Goal: Information Seeking & Learning: Check status

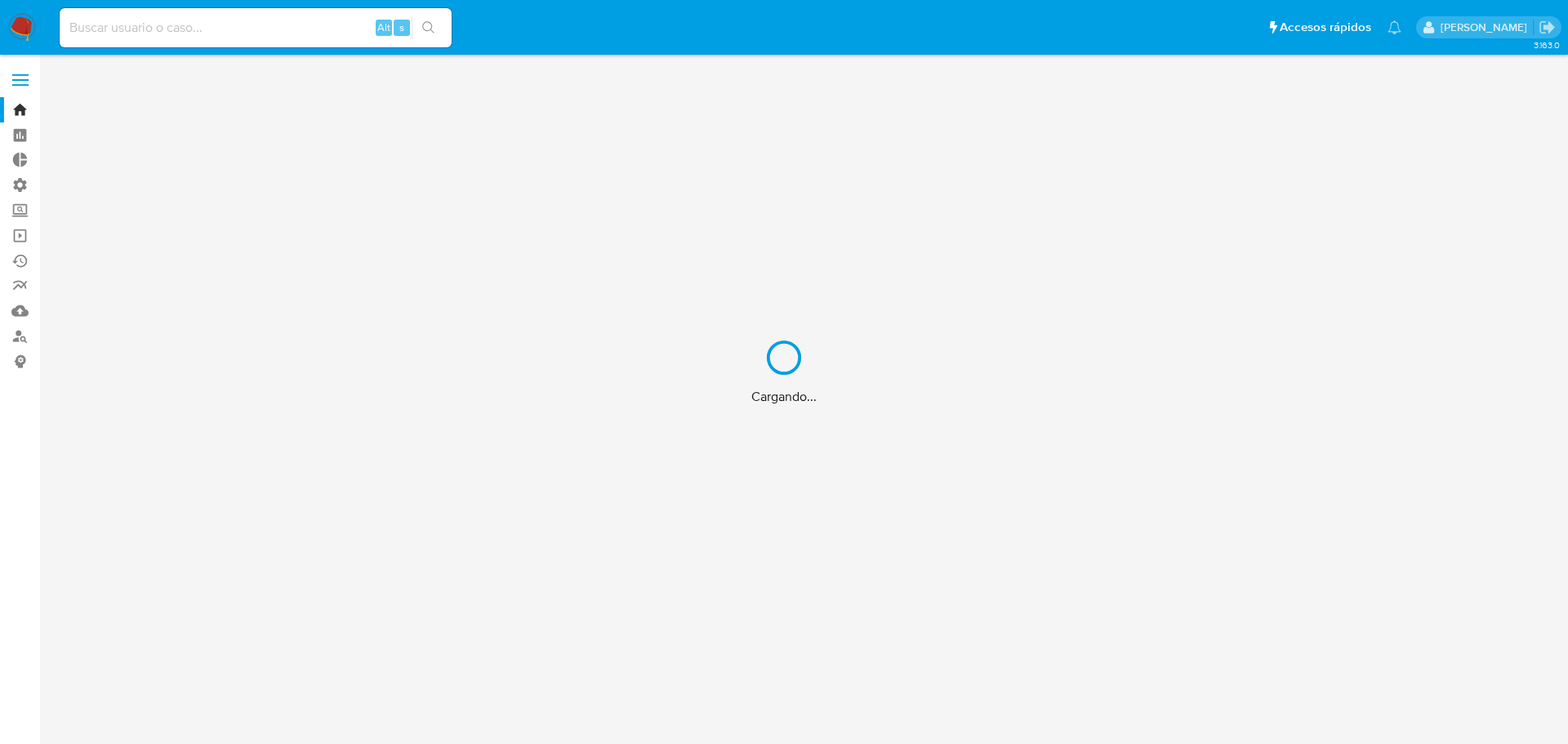
click at [177, 25] on div "Cargando..." at bounding box center [784, 372] width 1568 height 744
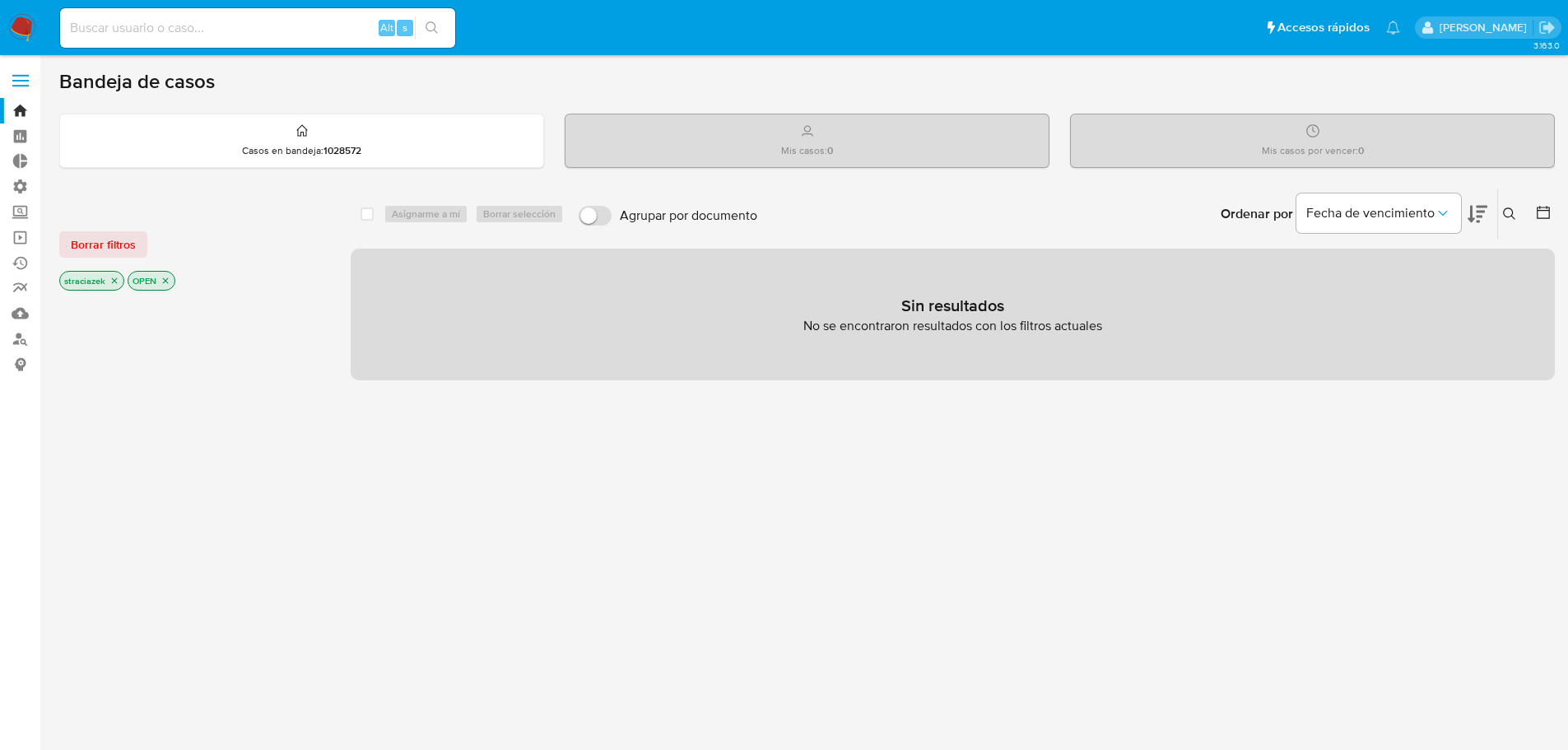
click at [96, 19] on input at bounding box center [258, 28] width 396 height 22
paste input "1026308519"
type input "1026308519"
click at [432, 29] on icon "search-icon" at bounding box center [432, 27] width 13 height 13
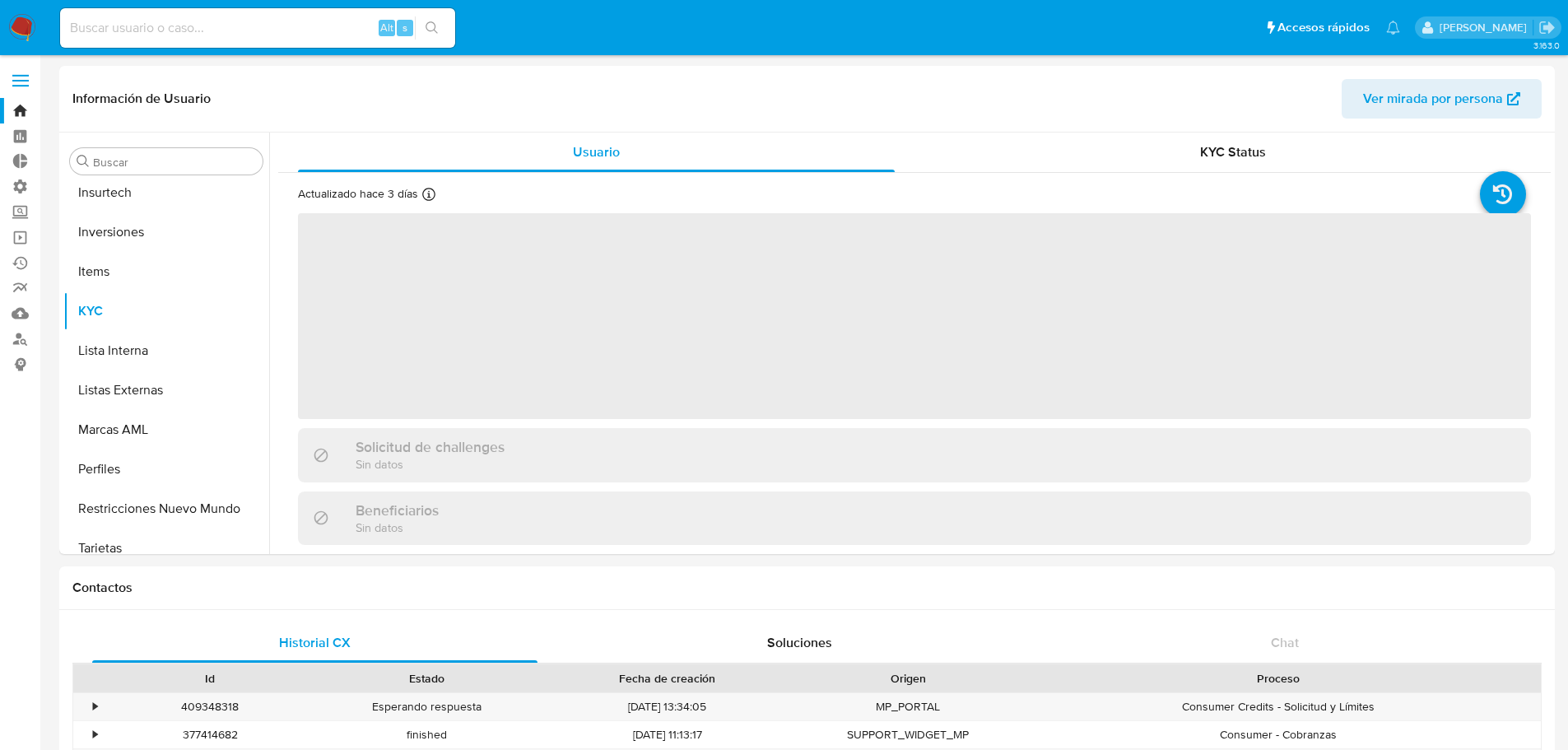
scroll to position [893, 0]
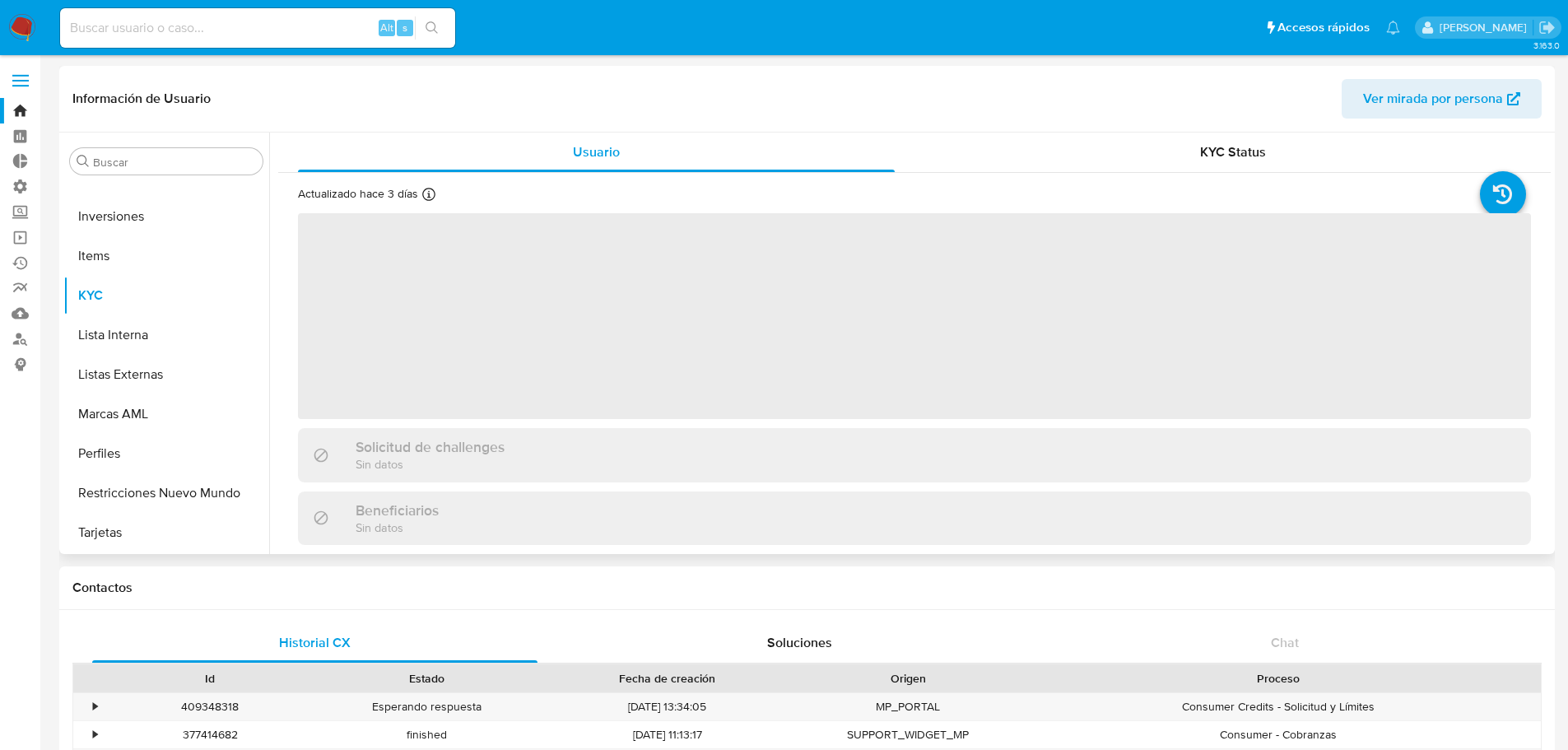
select select "10"
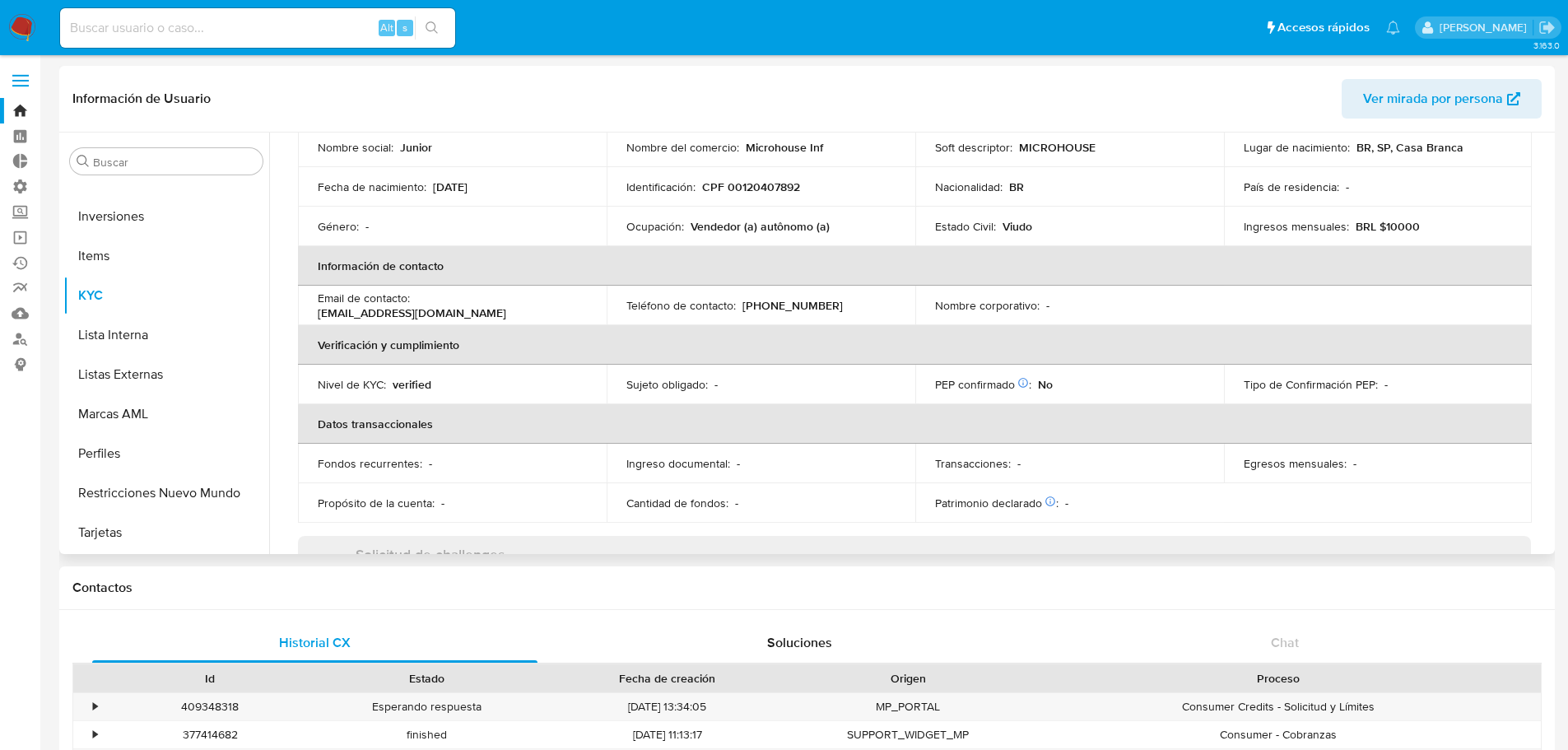
scroll to position [0, 0]
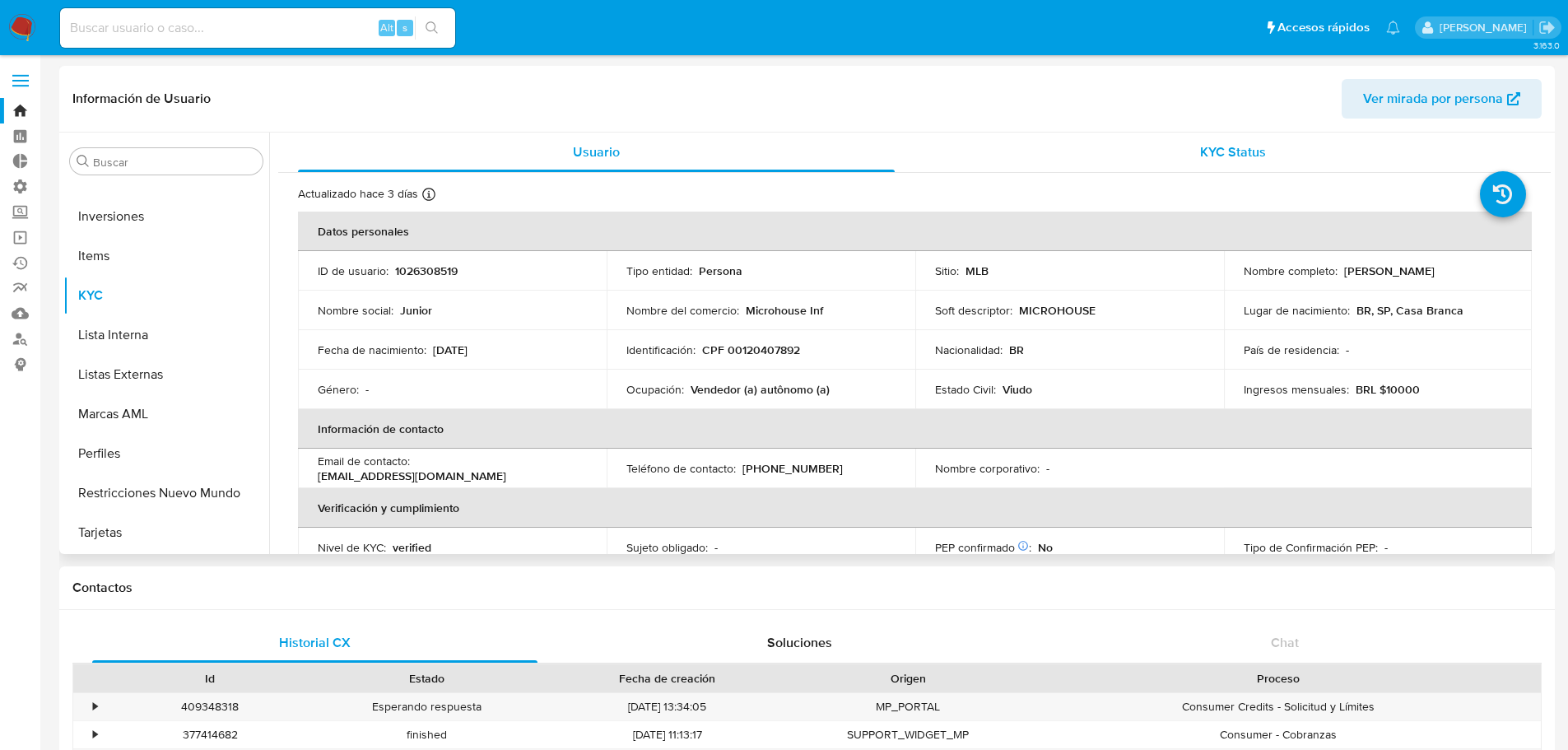
click at [1244, 160] on span "KYC Status" at bounding box center [1233, 151] width 66 height 19
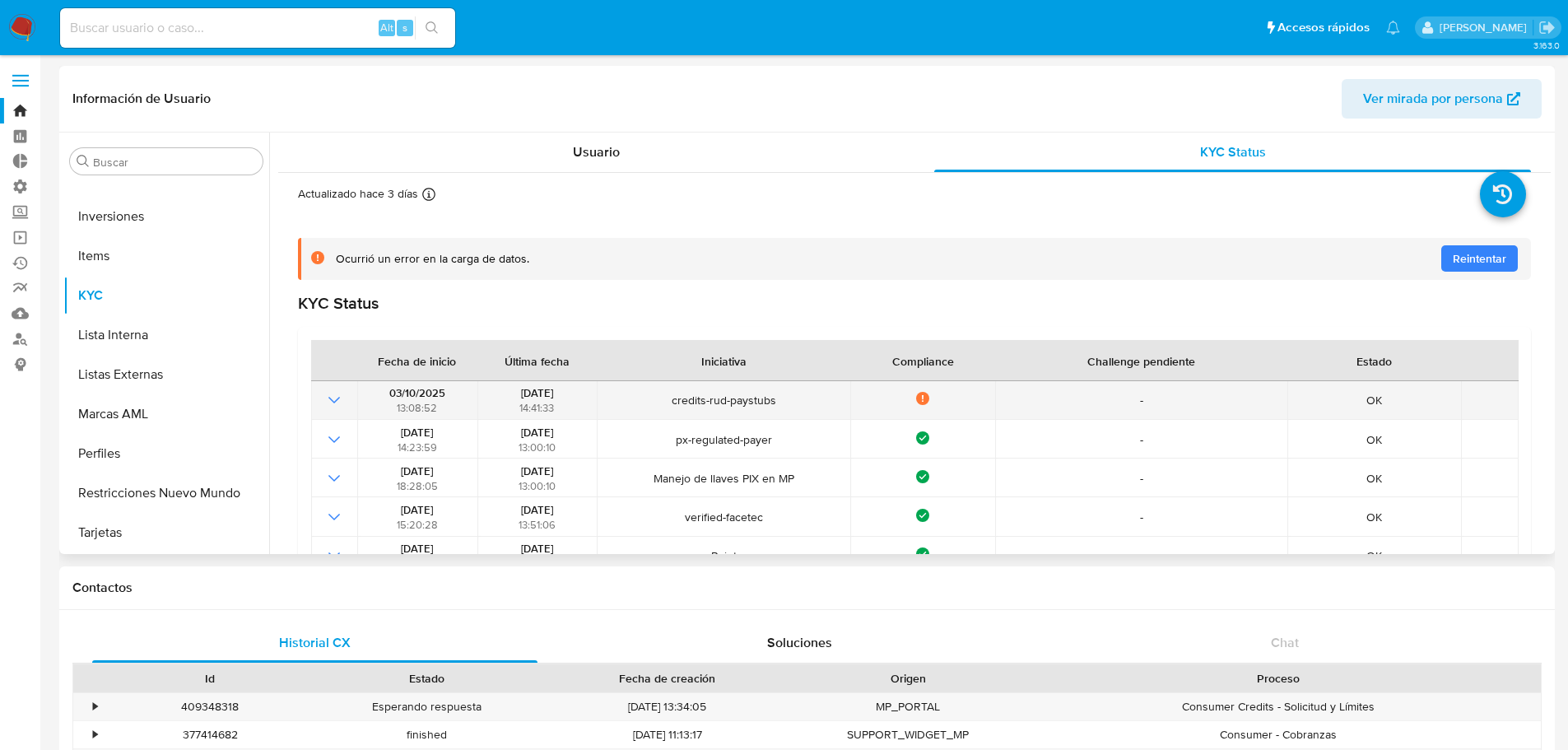
drag, startPoint x: 648, startPoint y: 400, endPoint x: 781, endPoint y: 398, distance: 133.0
click at [781, 398] on span "credits-rud-paystubs" at bounding box center [724, 399] width 243 height 15
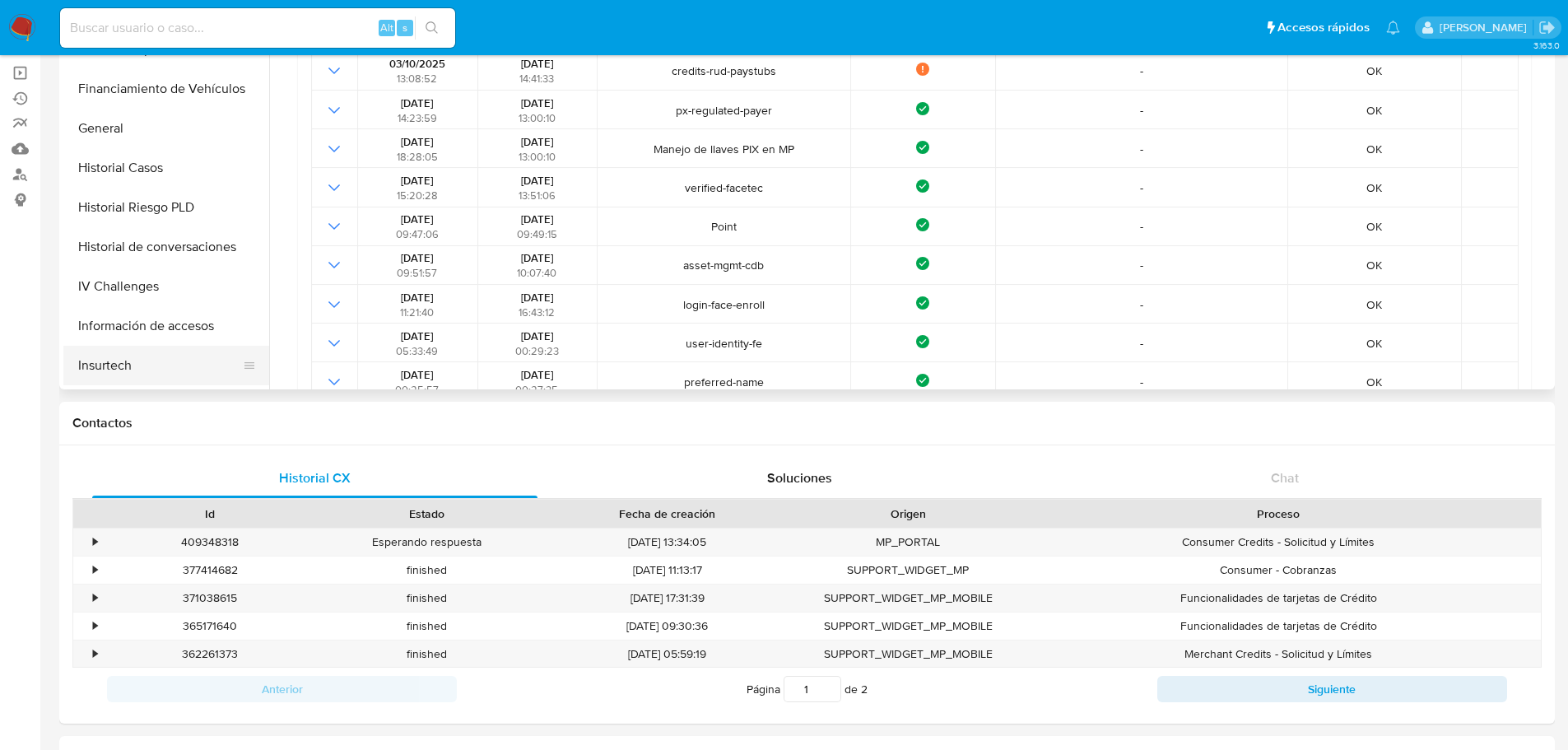
scroll to position [564, 0]
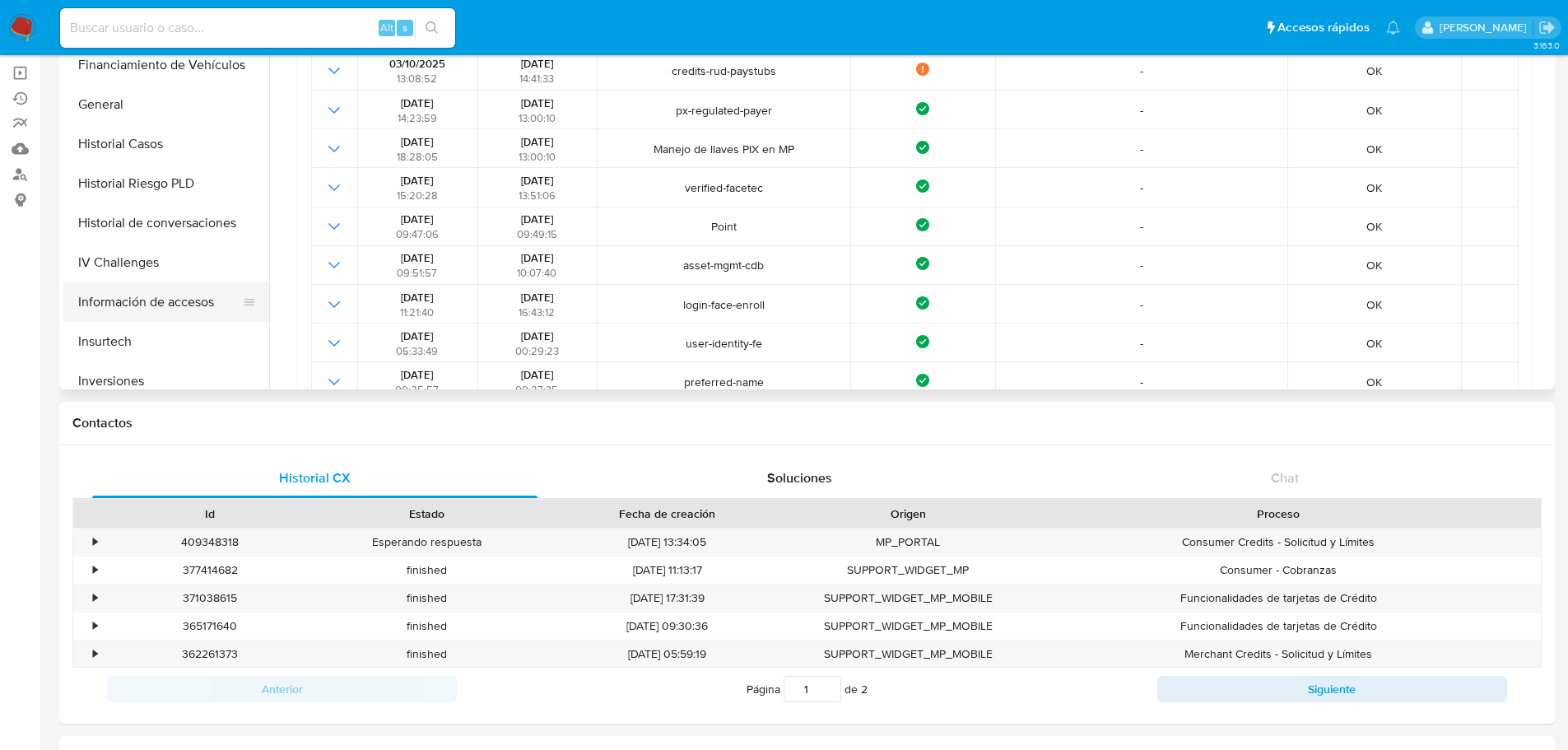
click at [161, 287] on button "Información de accesos" at bounding box center [160, 302] width 193 height 39
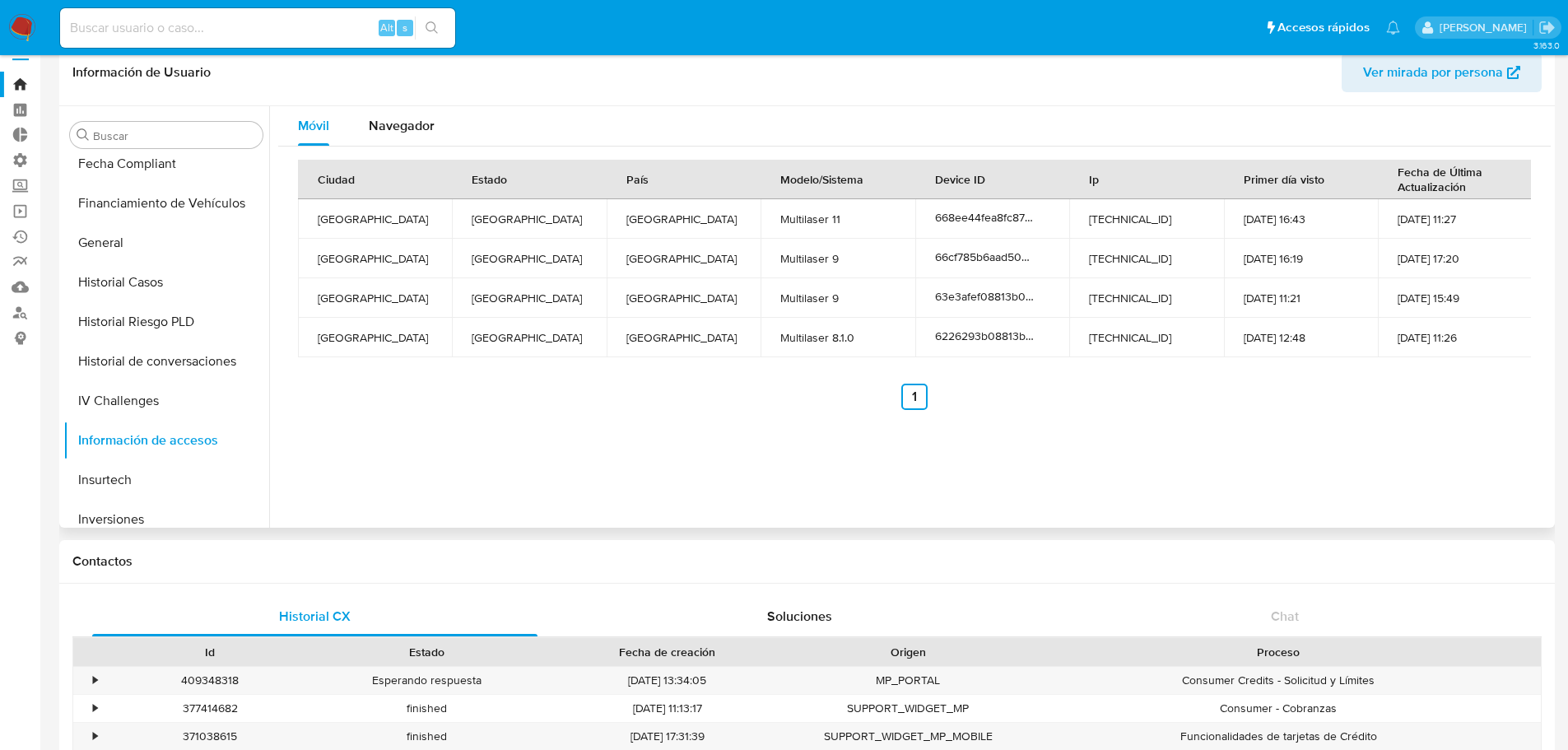
scroll to position [0, 0]
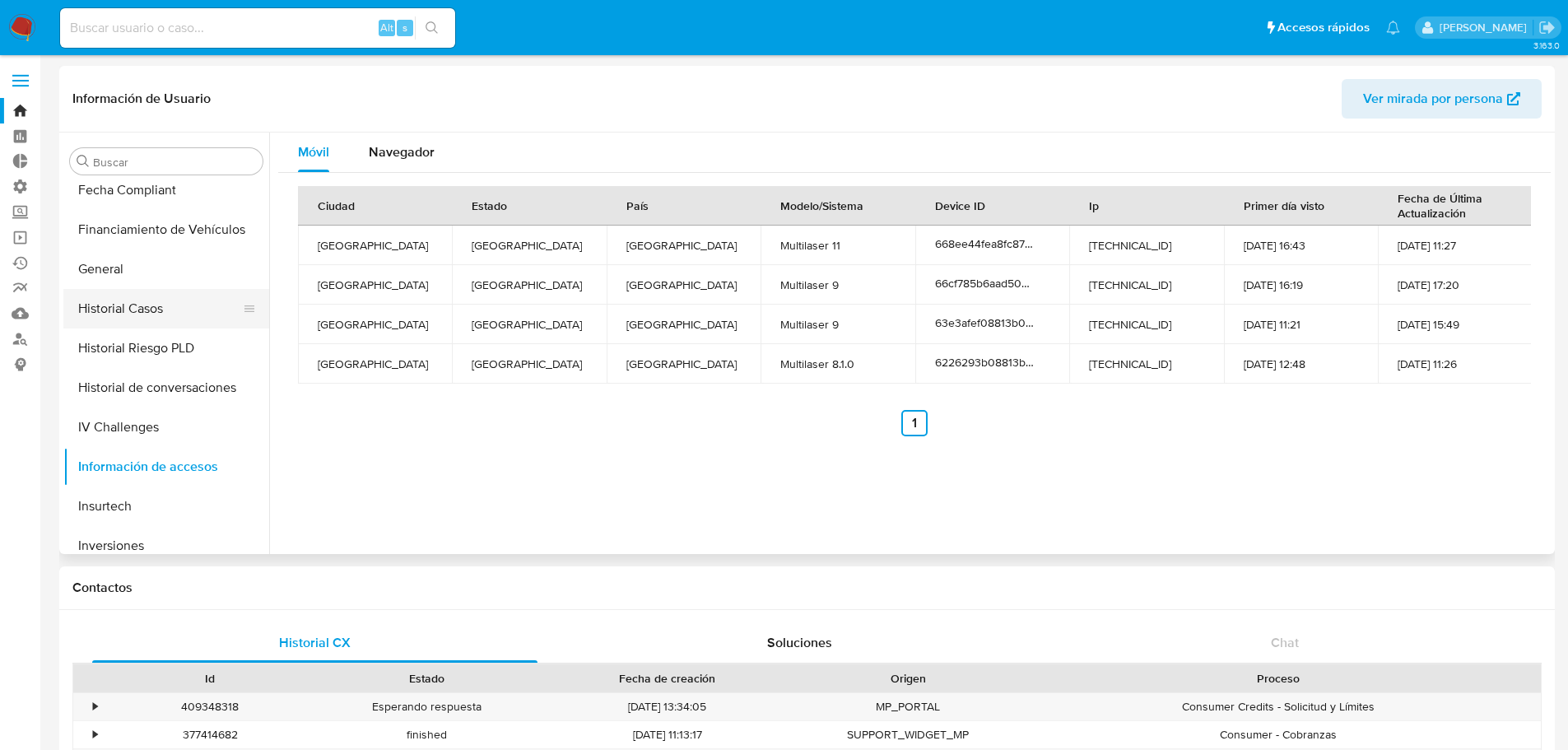
click at [161, 305] on button "Historial Casos" at bounding box center [160, 308] width 193 height 39
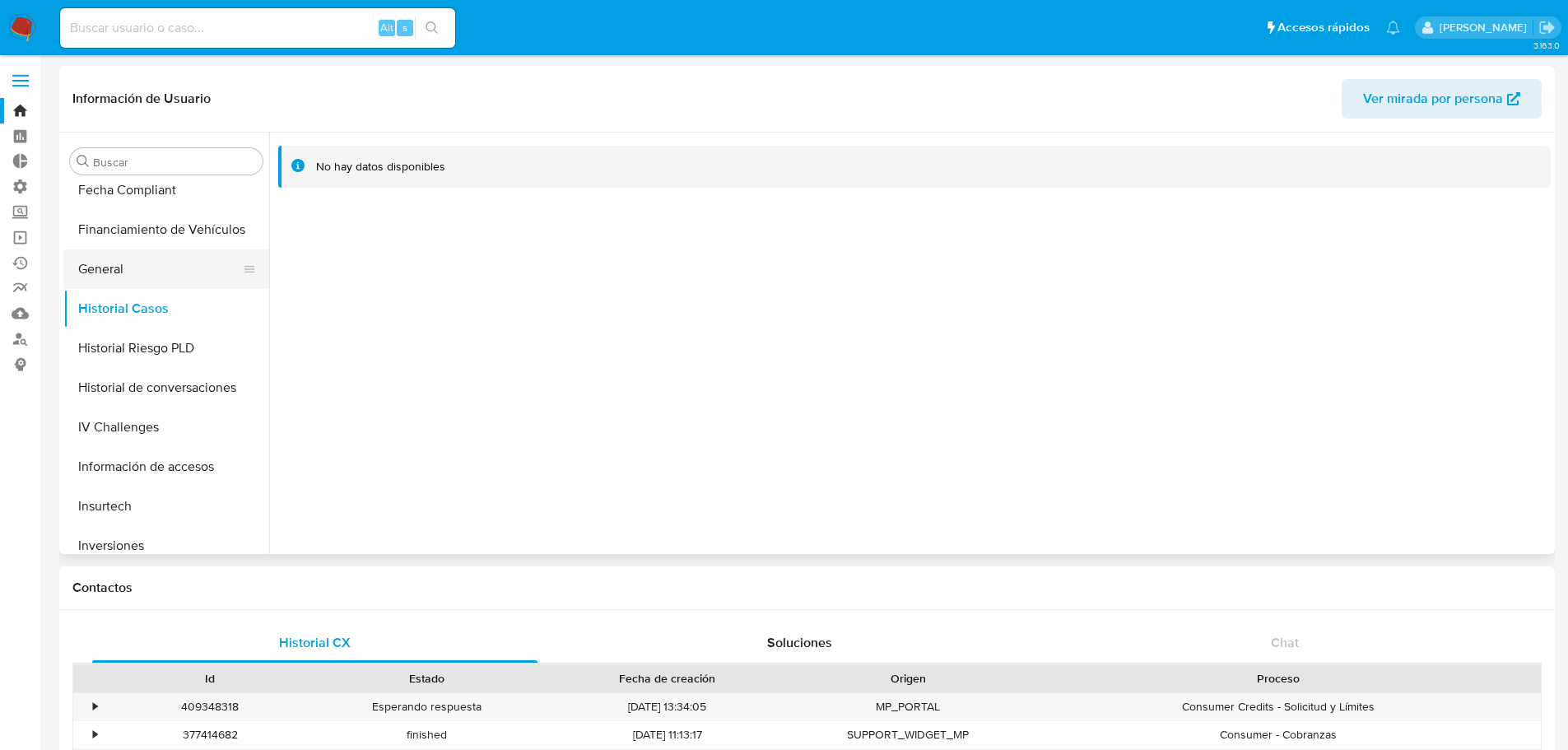
click at [158, 271] on button "General" at bounding box center [160, 269] width 193 height 39
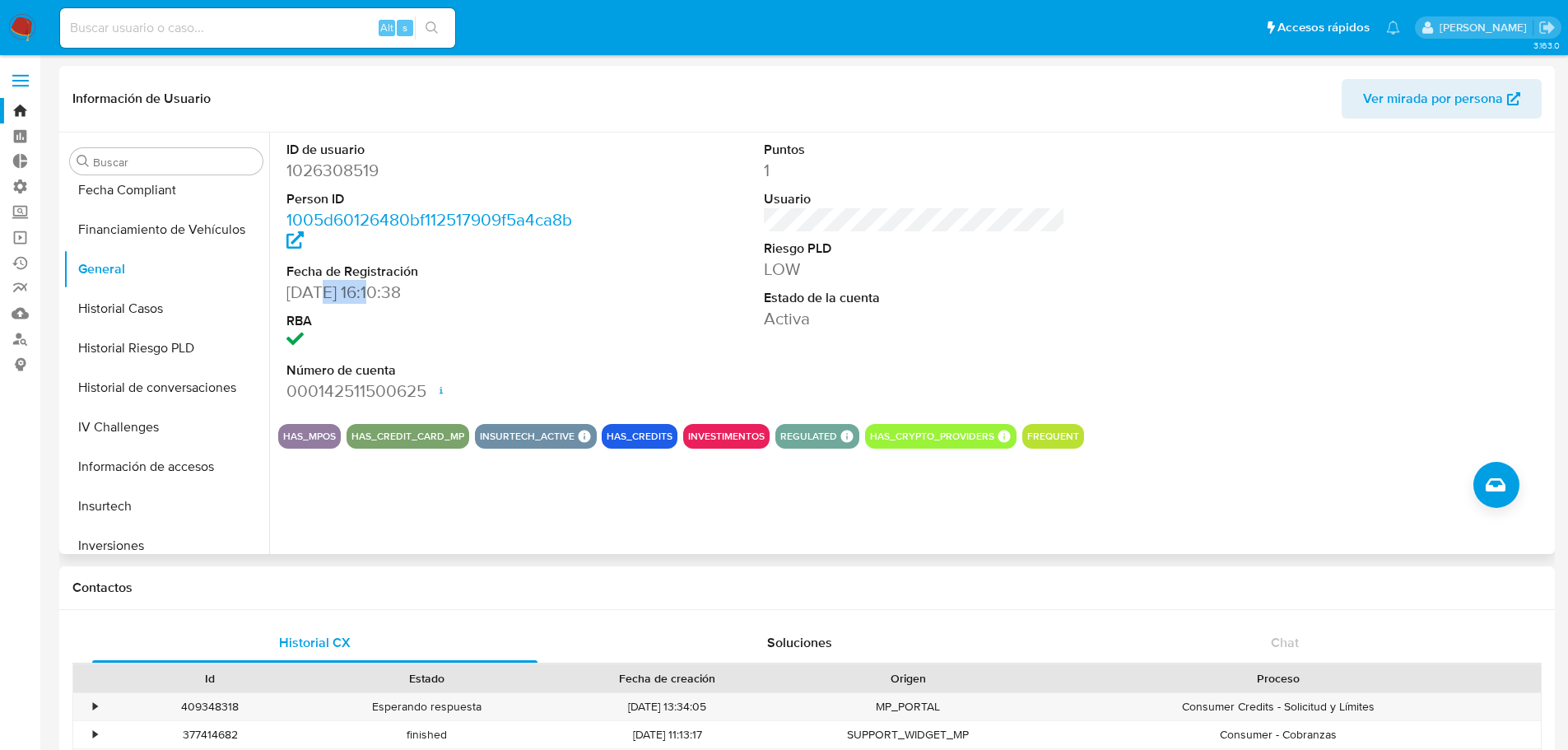
drag, startPoint x: 373, startPoint y: 292, endPoint x: 319, endPoint y: 292, distance: 54.0
click at [319, 292] on dd "[DATE] 16:10:38" at bounding box center [438, 293] width 303 height 23
click at [154, 236] on button "Financiamiento de Vehículos" at bounding box center [160, 229] width 193 height 39
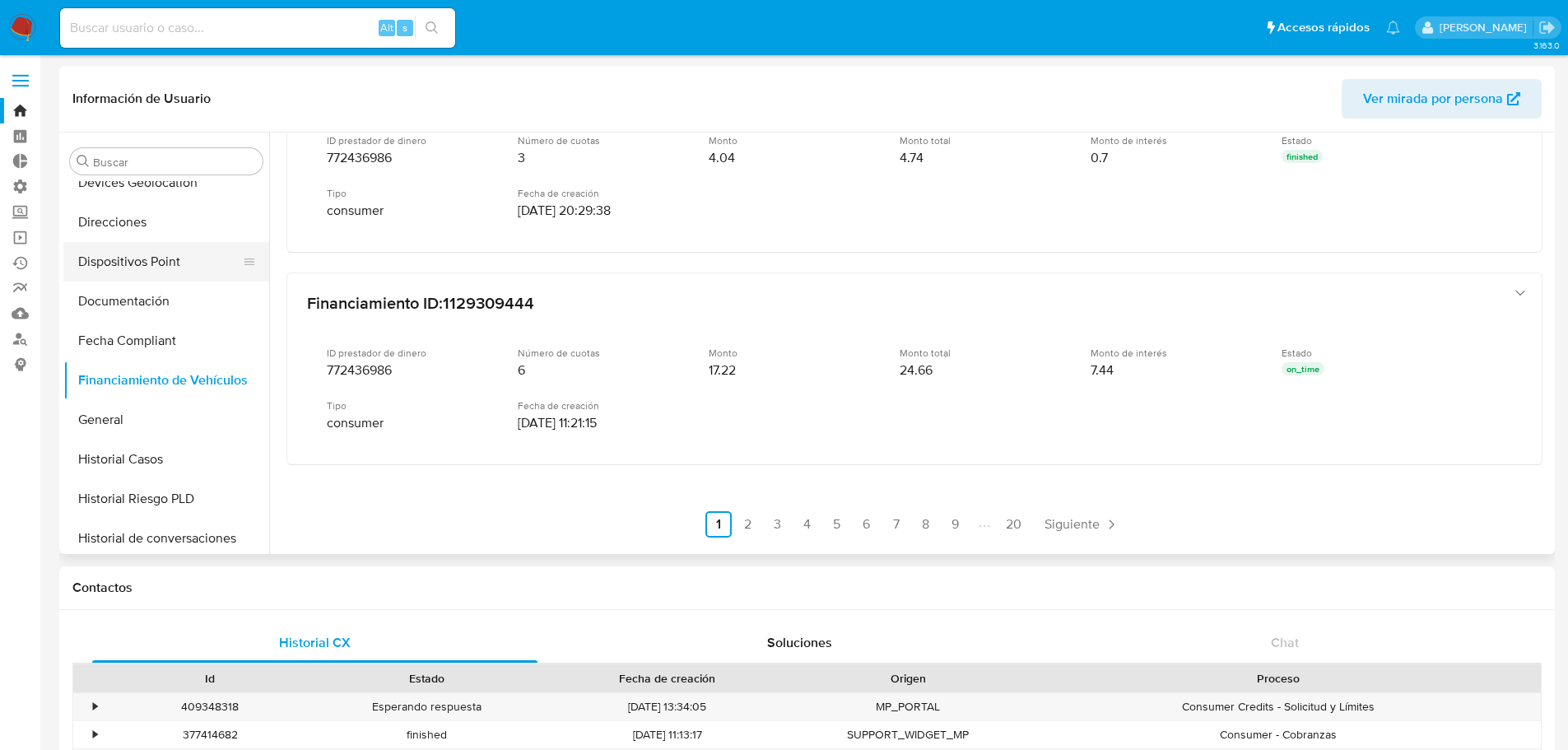
scroll to position [399, 0]
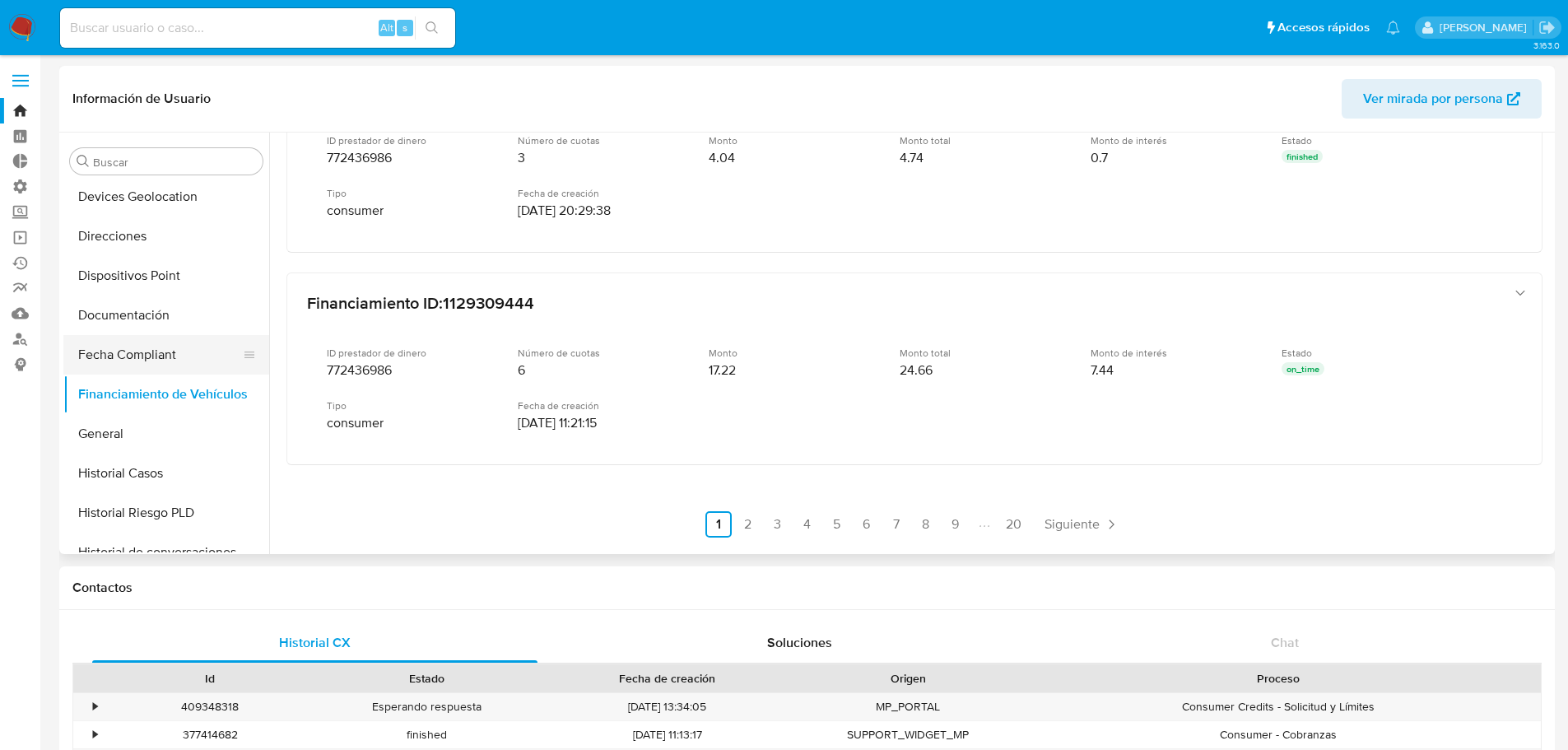
click at [90, 359] on button "Fecha Compliant" at bounding box center [160, 354] width 193 height 39
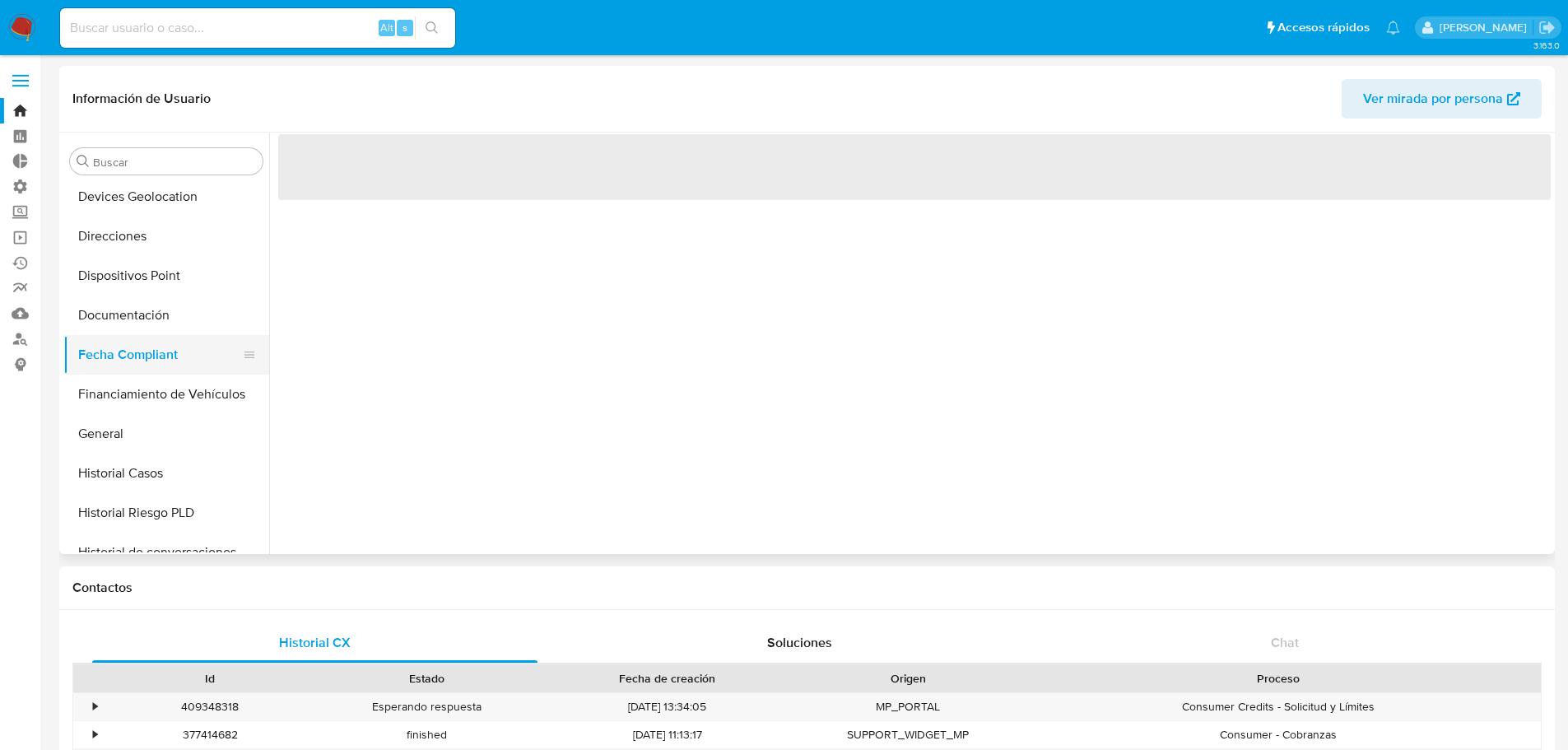
scroll to position [0, 0]
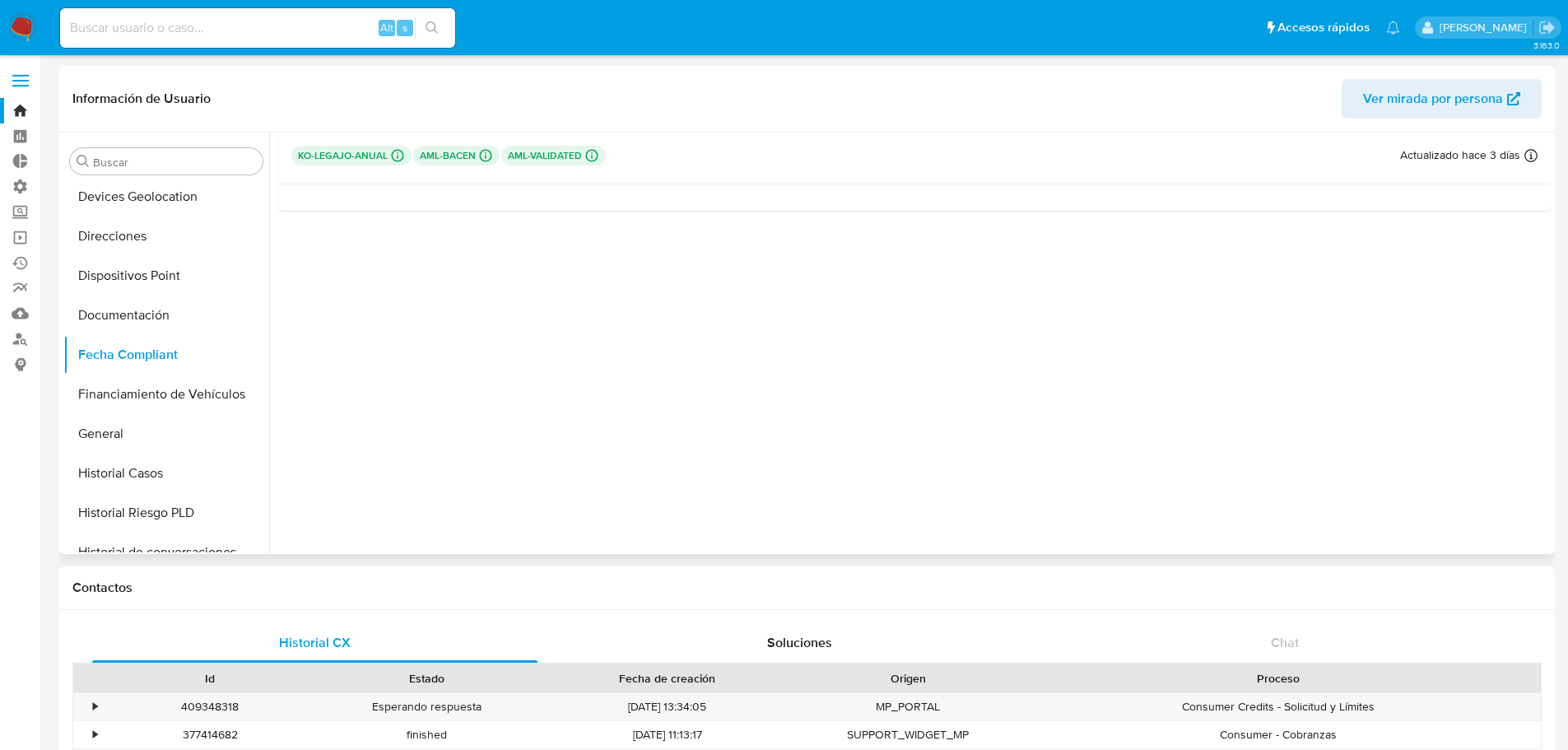
click at [448, 159] on p "aml-bacen Challenges Pendientes MLB_BACEN L1" at bounding box center [456, 156] width 86 height 20
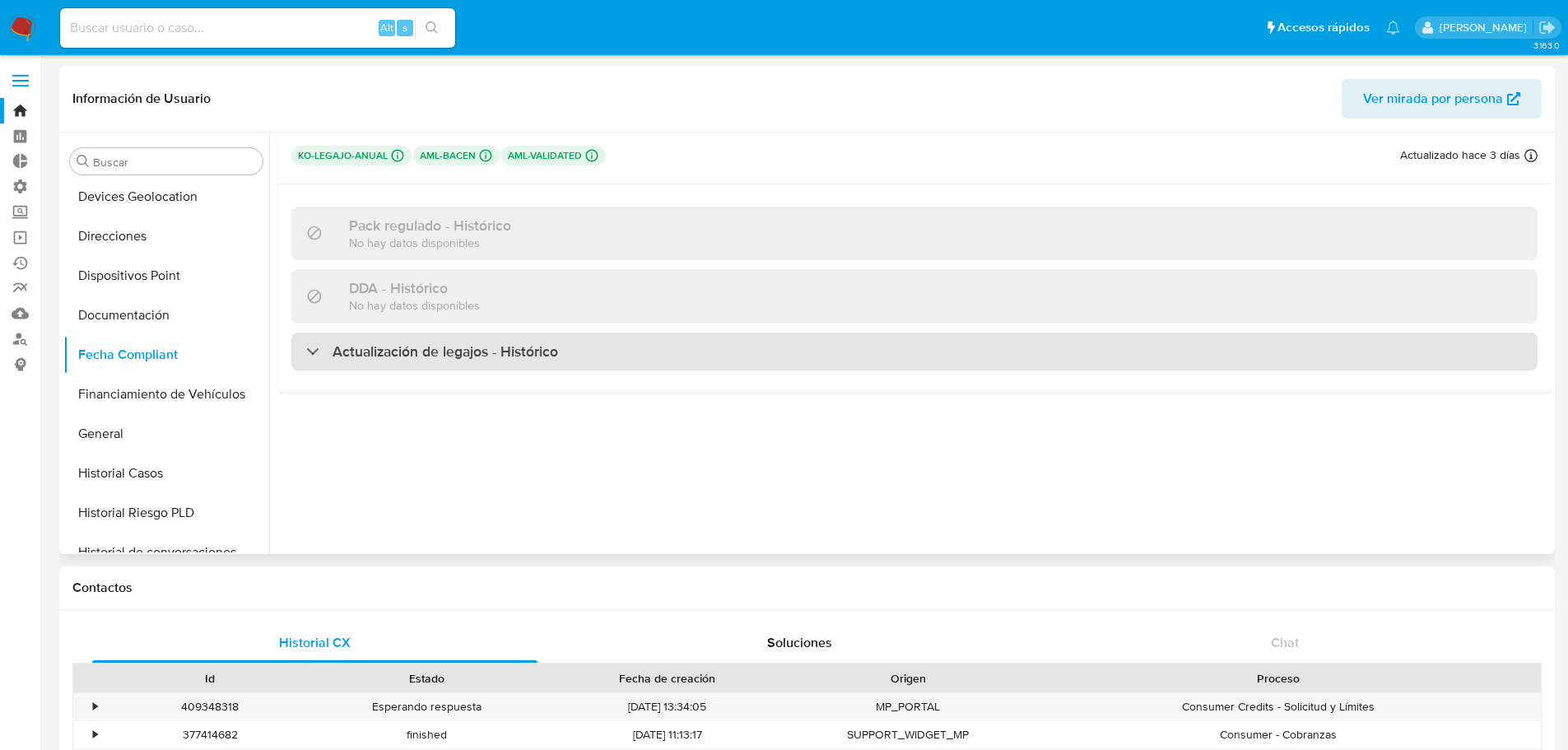
click at [499, 359] on h3 "Actualización de legajos - Histórico" at bounding box center [446, 352] width 225 height 18
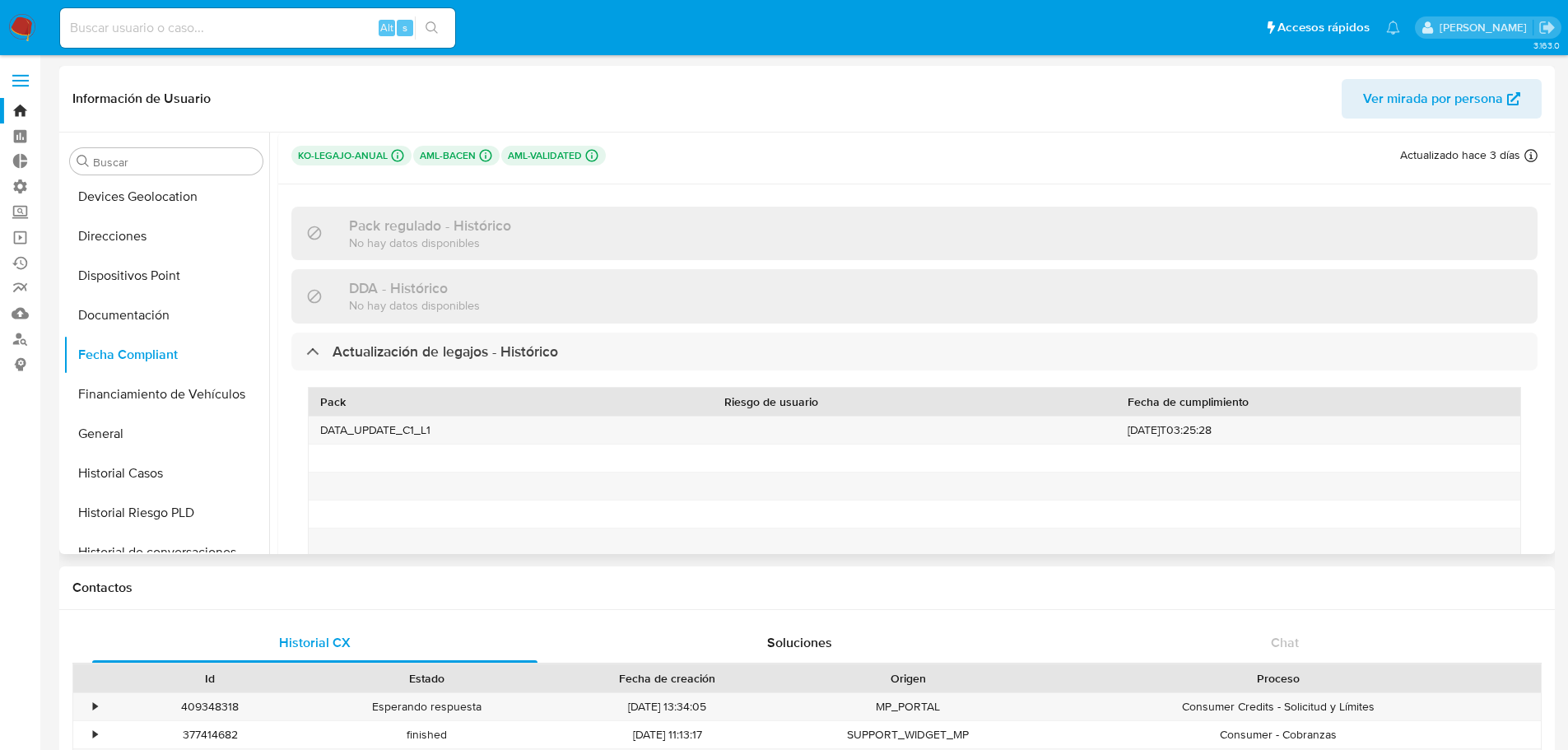
click at [550, 158] on p "aml-validated Challenges Pendientes" at bounding box center [553, 156] width 105 height 20
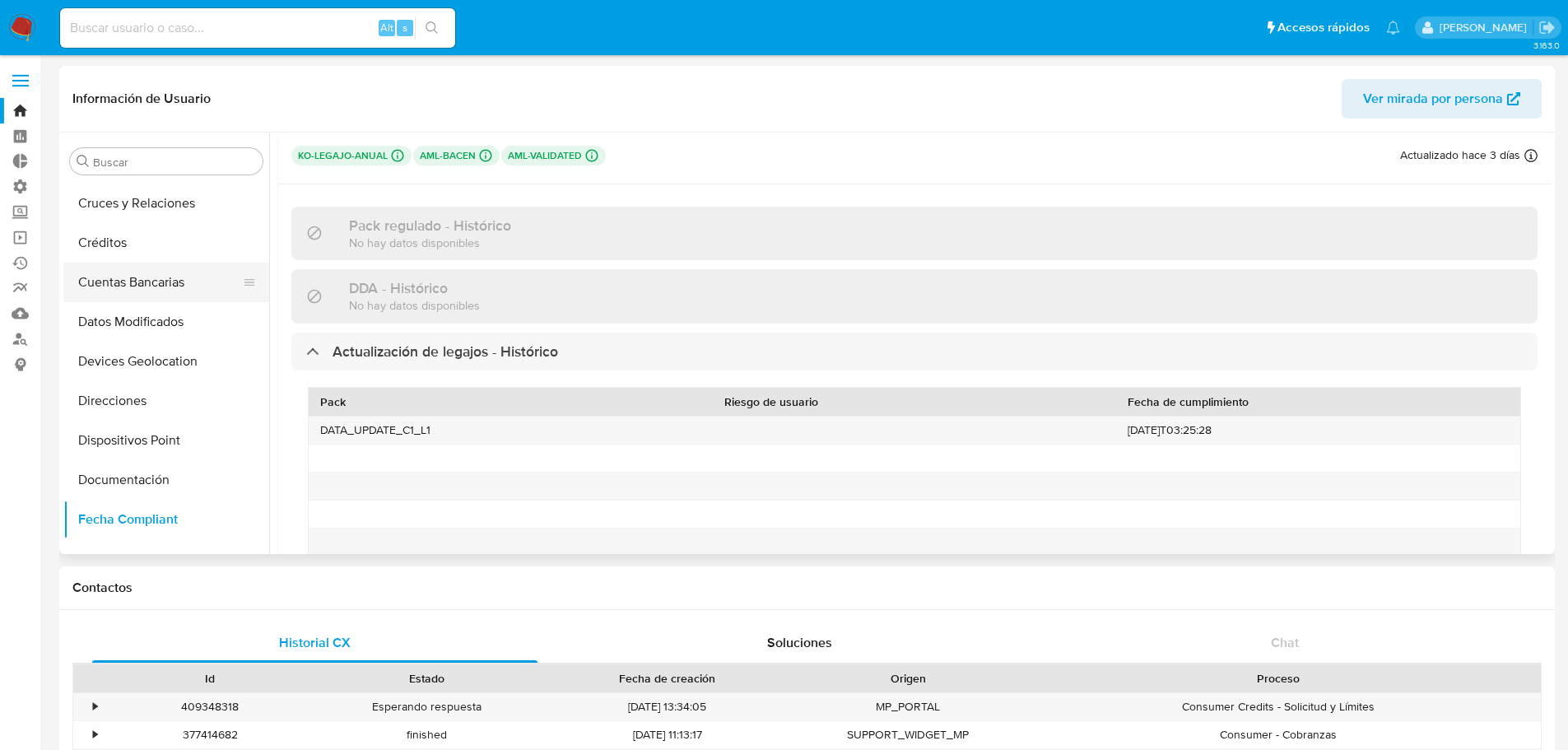
click at [163, 282] on button "Cuentas Bancarias" at bounding box center [160, 282] width 193 height 39
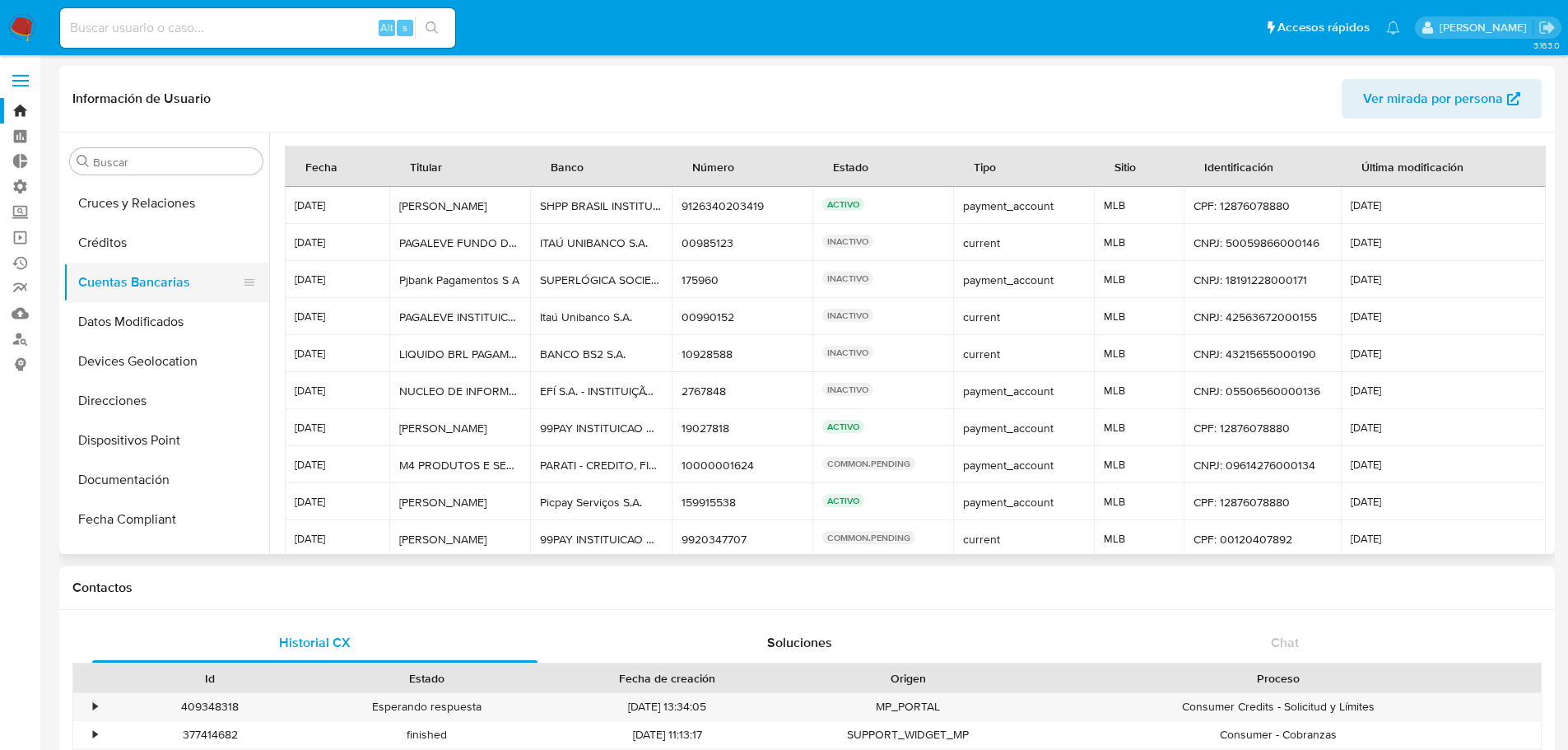
scroll to position [0, 0]
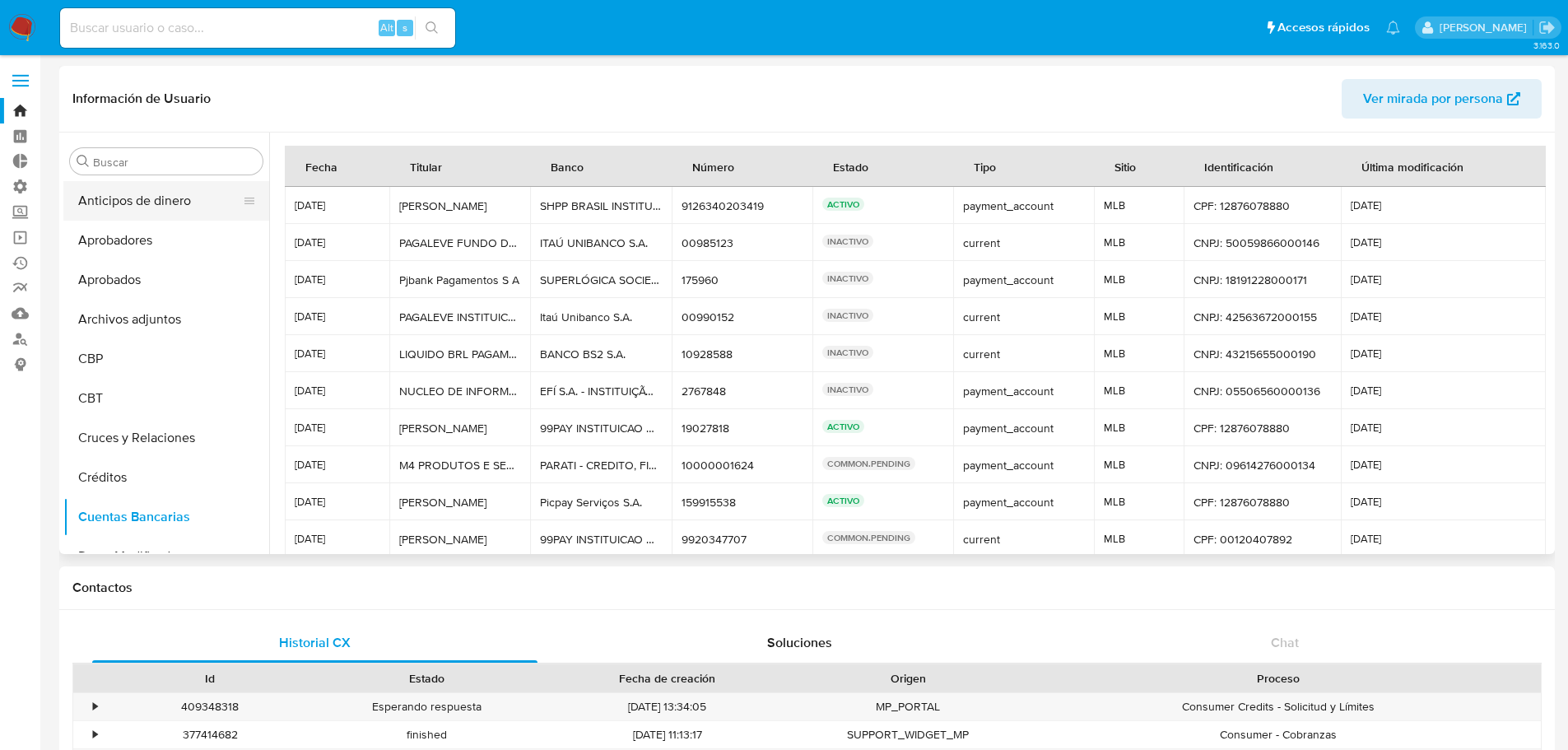
click at [147, 202] on button "Anticipos de dinero" at bounding box center [160, 201] width 193 height 39
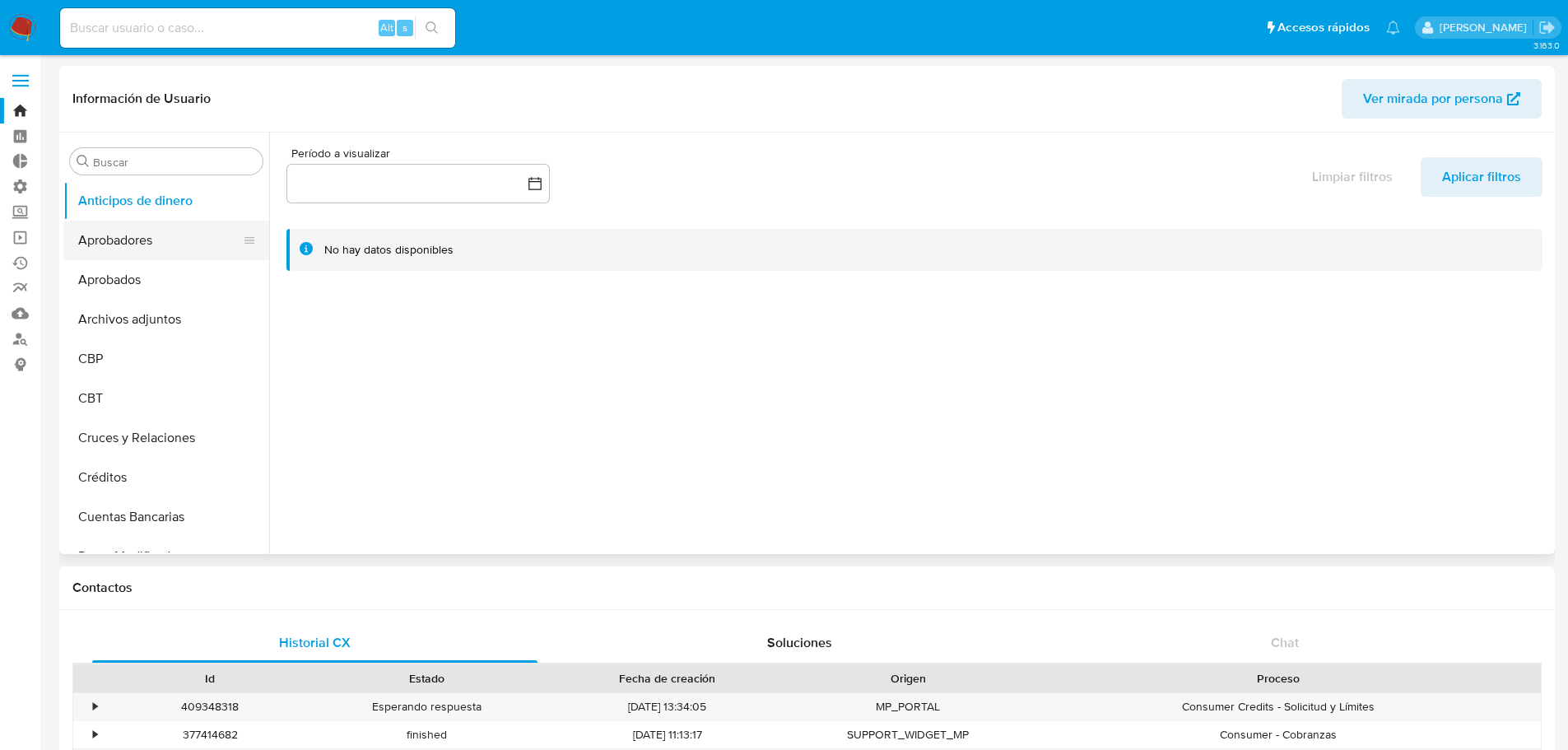
click at [149, 233] on button "Aprobadores" at bounding box center [160, 240] width 193 height 39
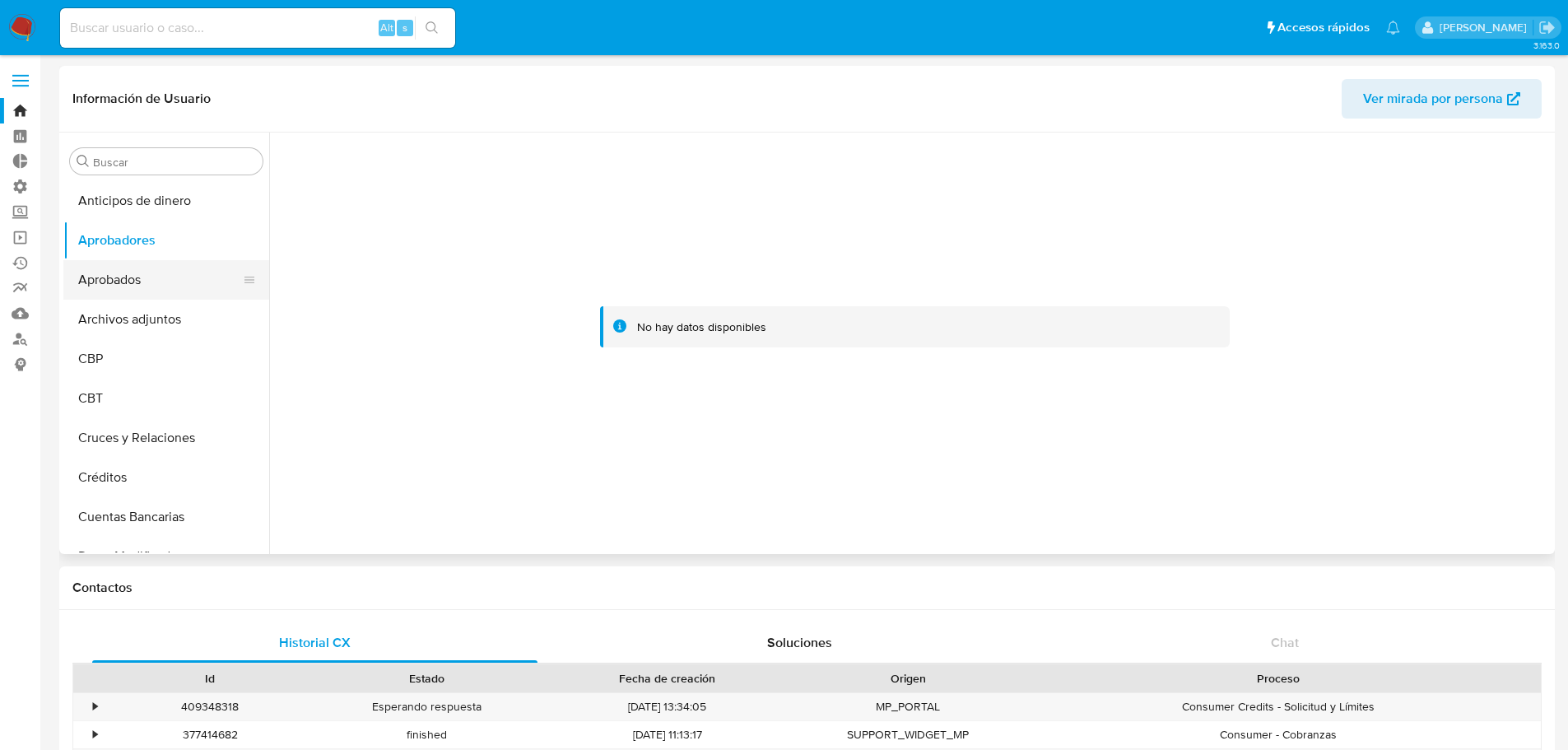
click at [164, 277] on button "Aprobados" at bounding box center [160, 280] width 193 height 39
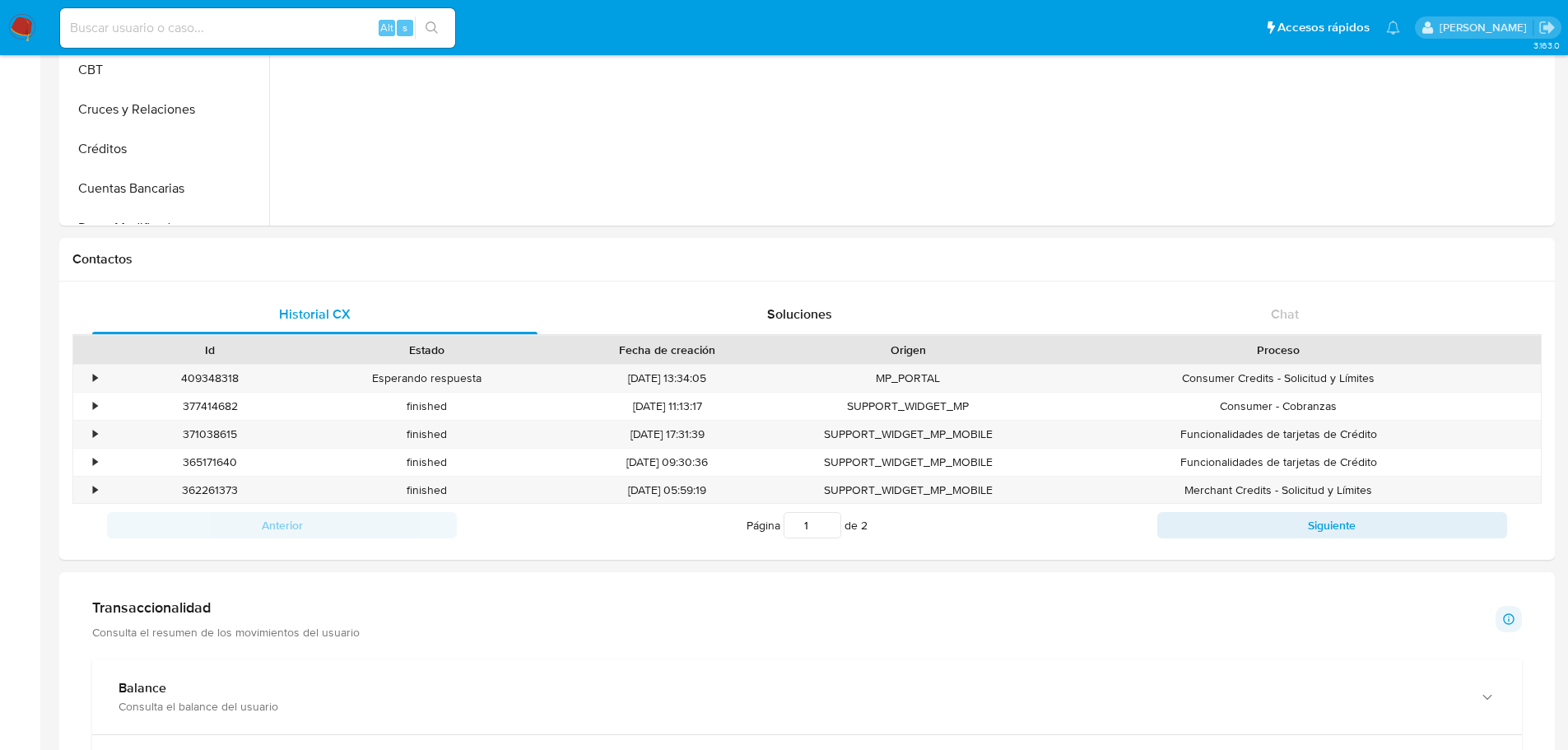
scroll to position [329, 0]
drag, startPoint x: 1300, startPoint y: 493, endPoint x: 1398, endPoint y: 489, distance: 98.1
click at [1398, 489] on div "Merchant Credits - Solicitud y Límites" at bounding box center [1279, 490] width 525 height 27
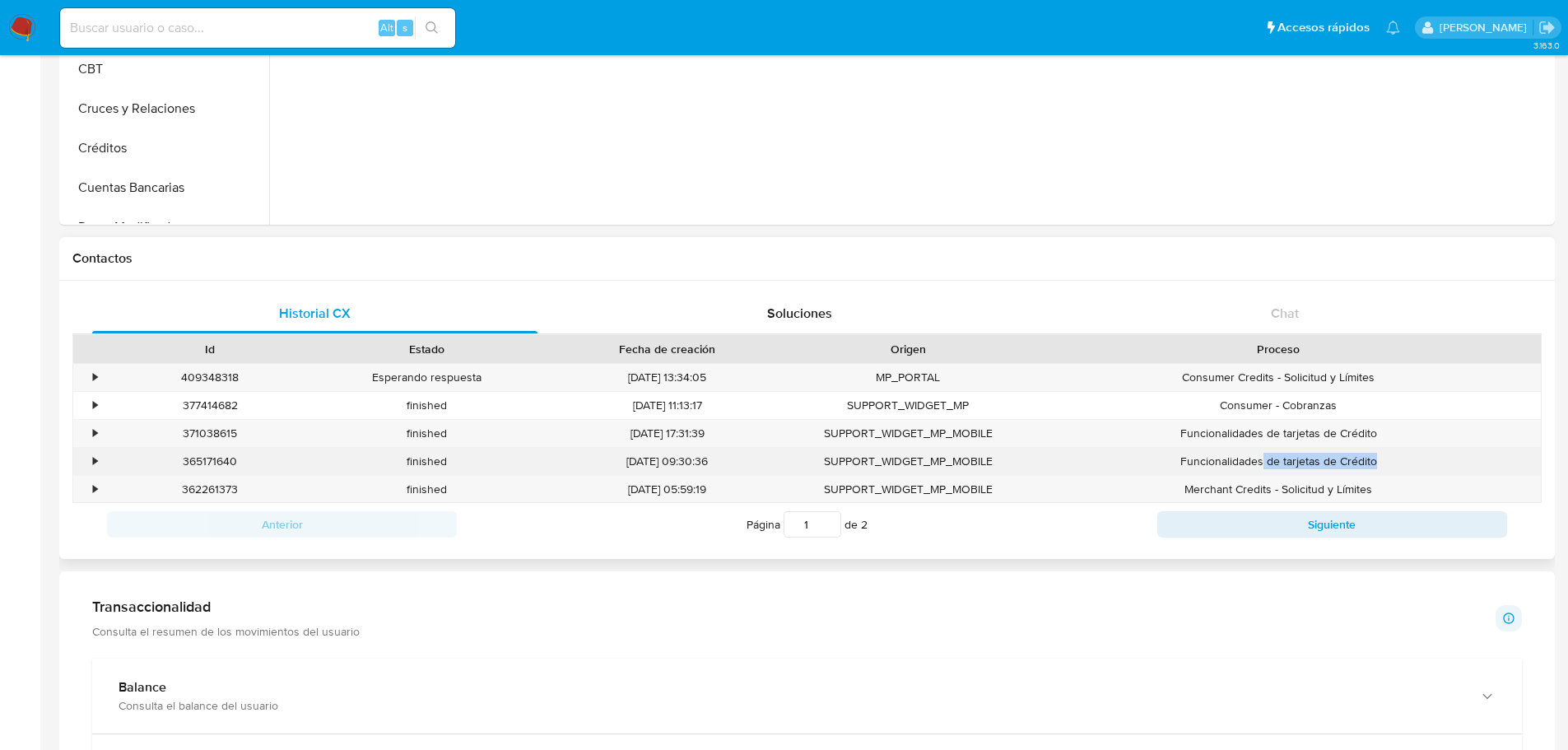
drag, startPoint x: 1263, startPoint y: 463, endPoint x: 1382, endPoint y: 468, distance: 119.1
click at [1382, 468] on div "Funcionalidades de tarjetas de Crédito" at bounding box center [1279, 461] width 525 height 27
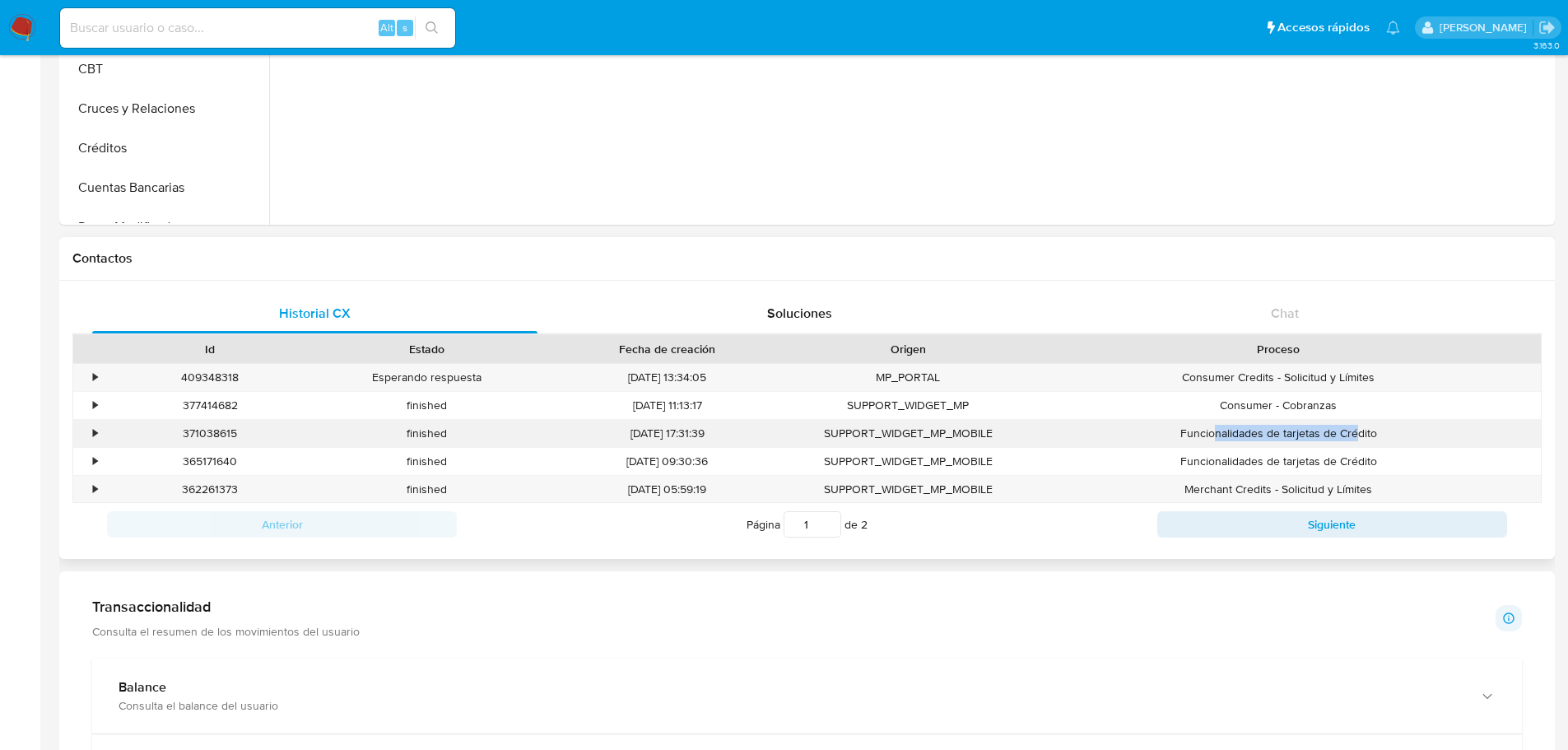
drag, startPoint x: 1214, startPoint y: 436, endPoint x: 1349, endPoint y: 440, distance: 135.1
click at [1359, 441] on div "Funcionalidades de tarjetas de Crédito" at bounding box center [1279, 434] width 525 height 27
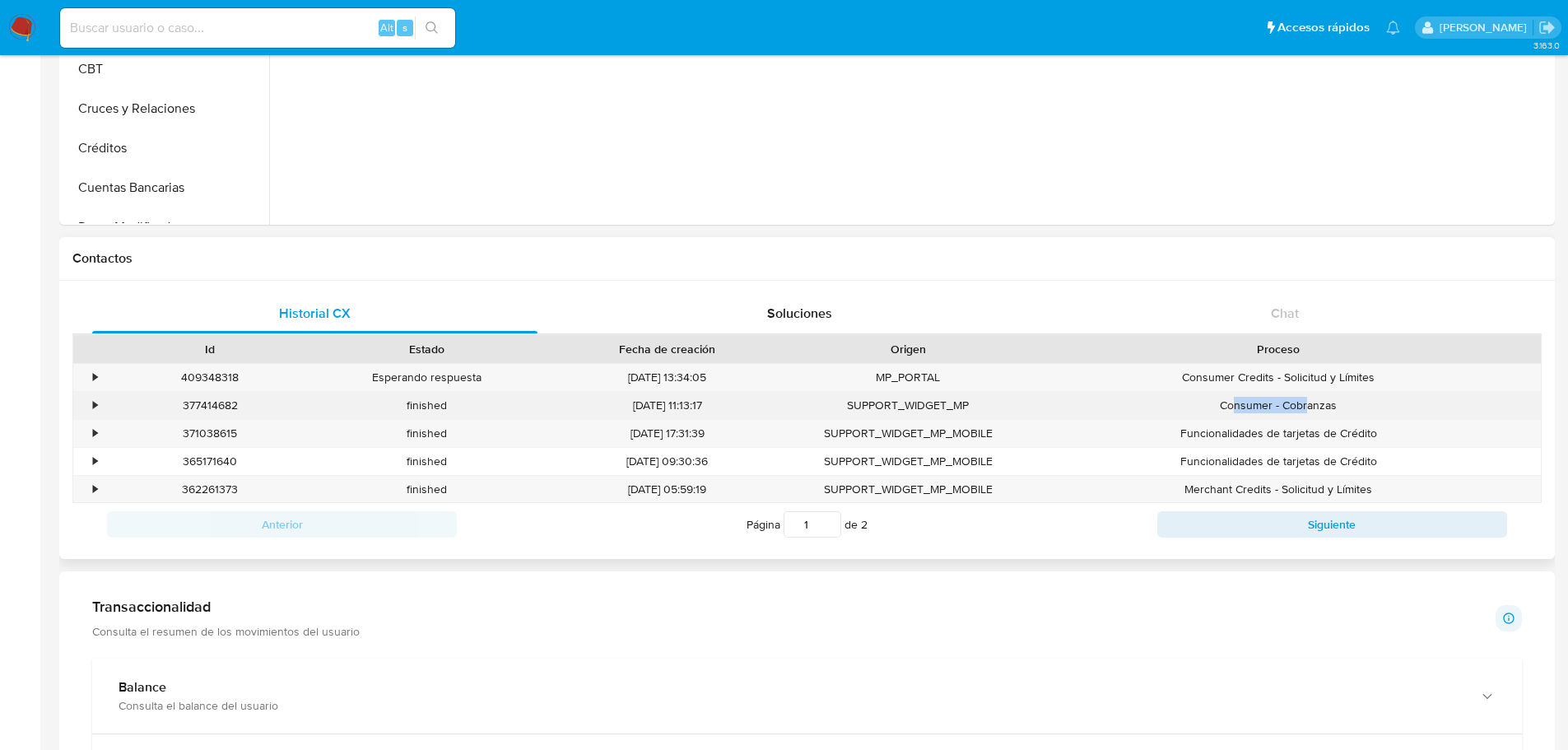
drag, startPoint x: 1237, startPoint y: 409, endPoint x: 1306, endPoint y: 406, distance: 69.1
click at [1306, 406] on div "Consumer - Cobranzas" at bounding box center [1279, 405] width 525 height 27
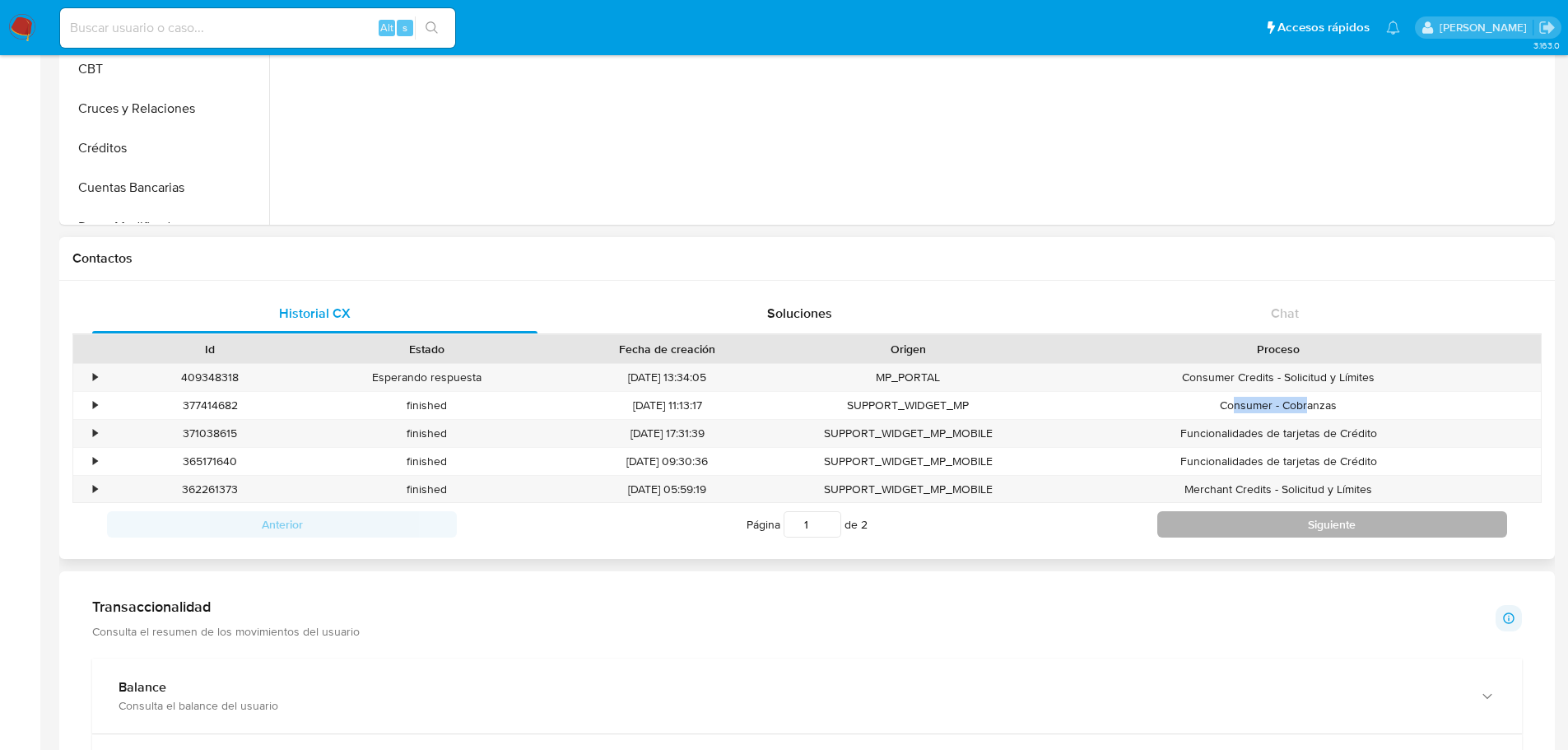
click at [1366, 522] on button "Siguiente" at bounding box center [1332, 524] width 350 height 26
type input "2"
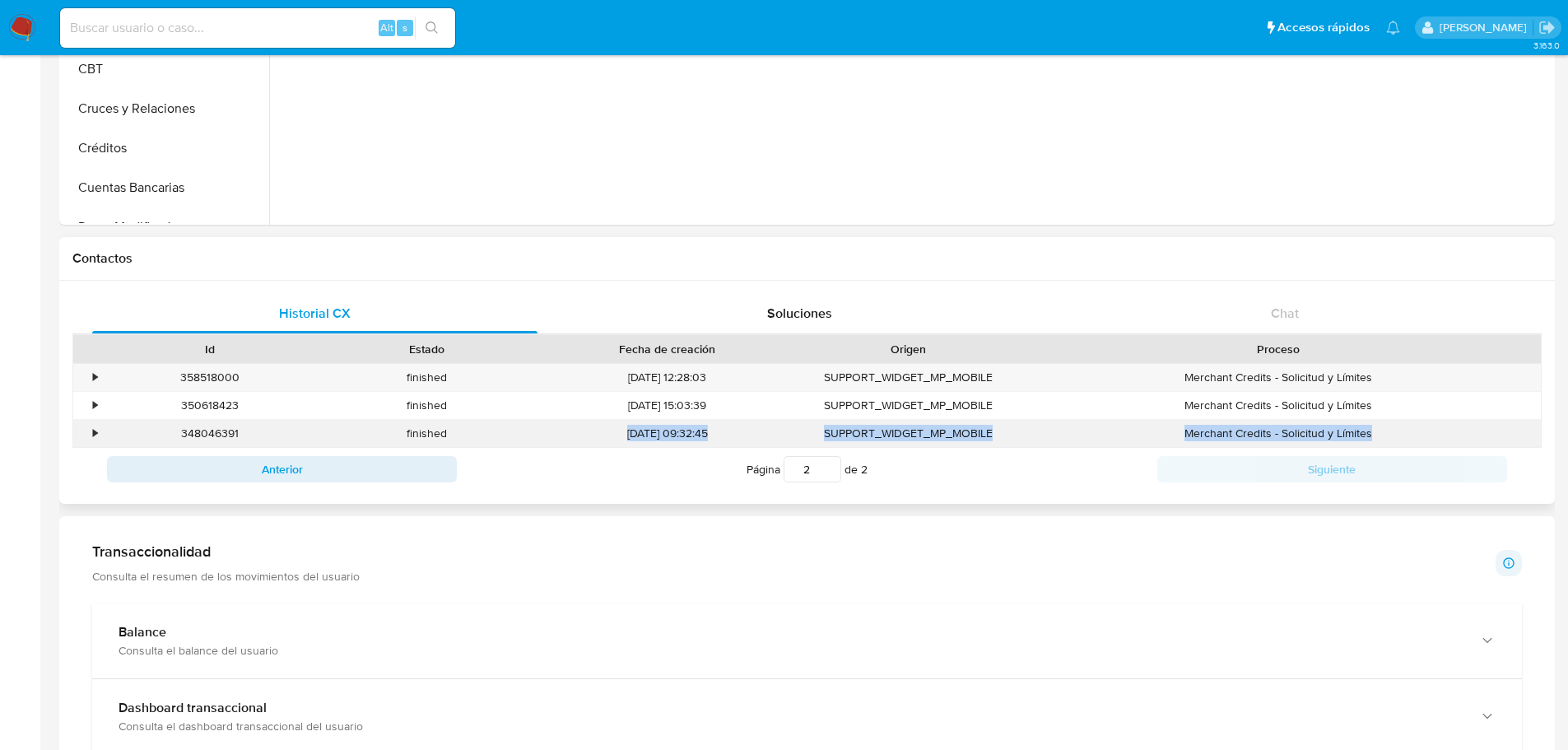
drag, startPoint x: 616, startPoint y: 437, endPoint x: 1387, endPoint y: 432, distance: 771.0
click at [1387, 432] on div "• 348046391 finished [DATE] 09:32:45 SUPPORT_WIDGET_MP_MOBILE Merchant Credits …" at bounding box center [807, 434] width 1468 height 27
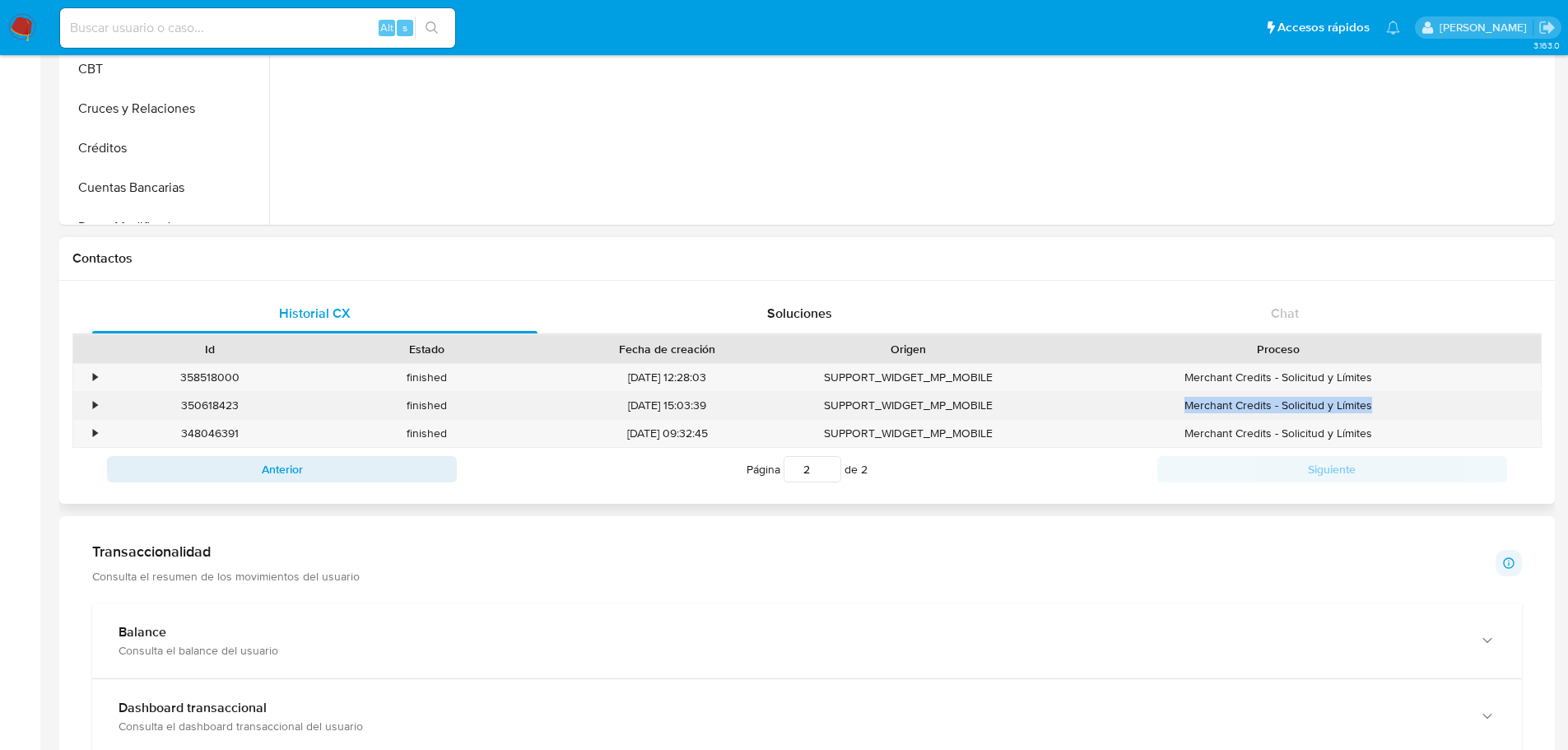
drag, startPoint x: 1391, startPoint y: 410, endPoint x: 1012, endPoint y: 414, distance: 379.0
click at [1012, 414] on div "• 350618423 finished [DATE] 15:03:39 SUPPORT_WIDGET_MP_MOBILE Merchant Credits …" at bounding box center [807, 405] width 1468 height 27
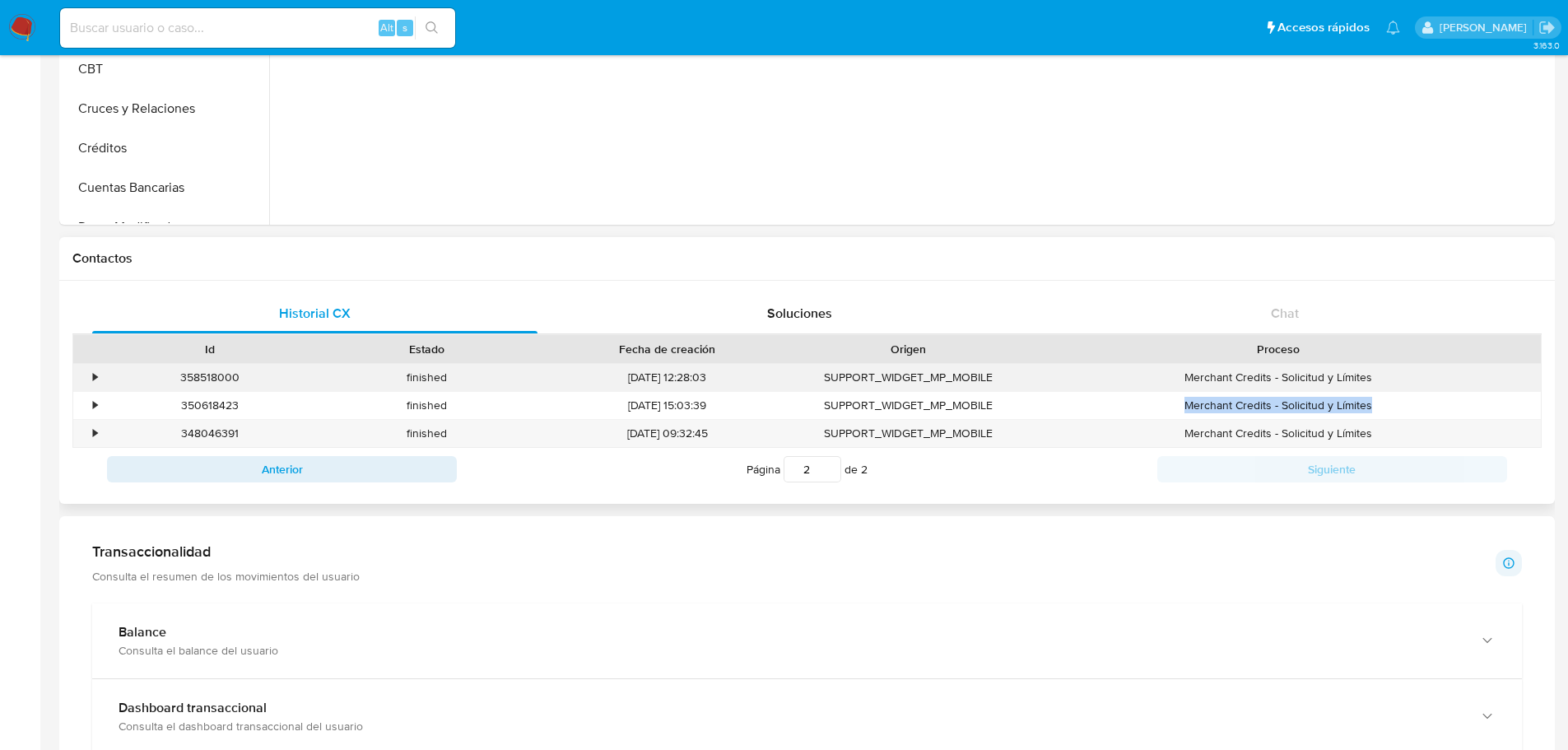
drag, startPoint x: 764, startPoint y: 385, endPoint x: 1386, endPoint y: 376, distance: 622.1
click at [1386, 376] on div "• 358518000 finished [DATE] 12:28:03 SUPPORT_WIDGET_MP_MOBILE Merchant Credits …" at bounding box center [807, 378] width 1468 height 27
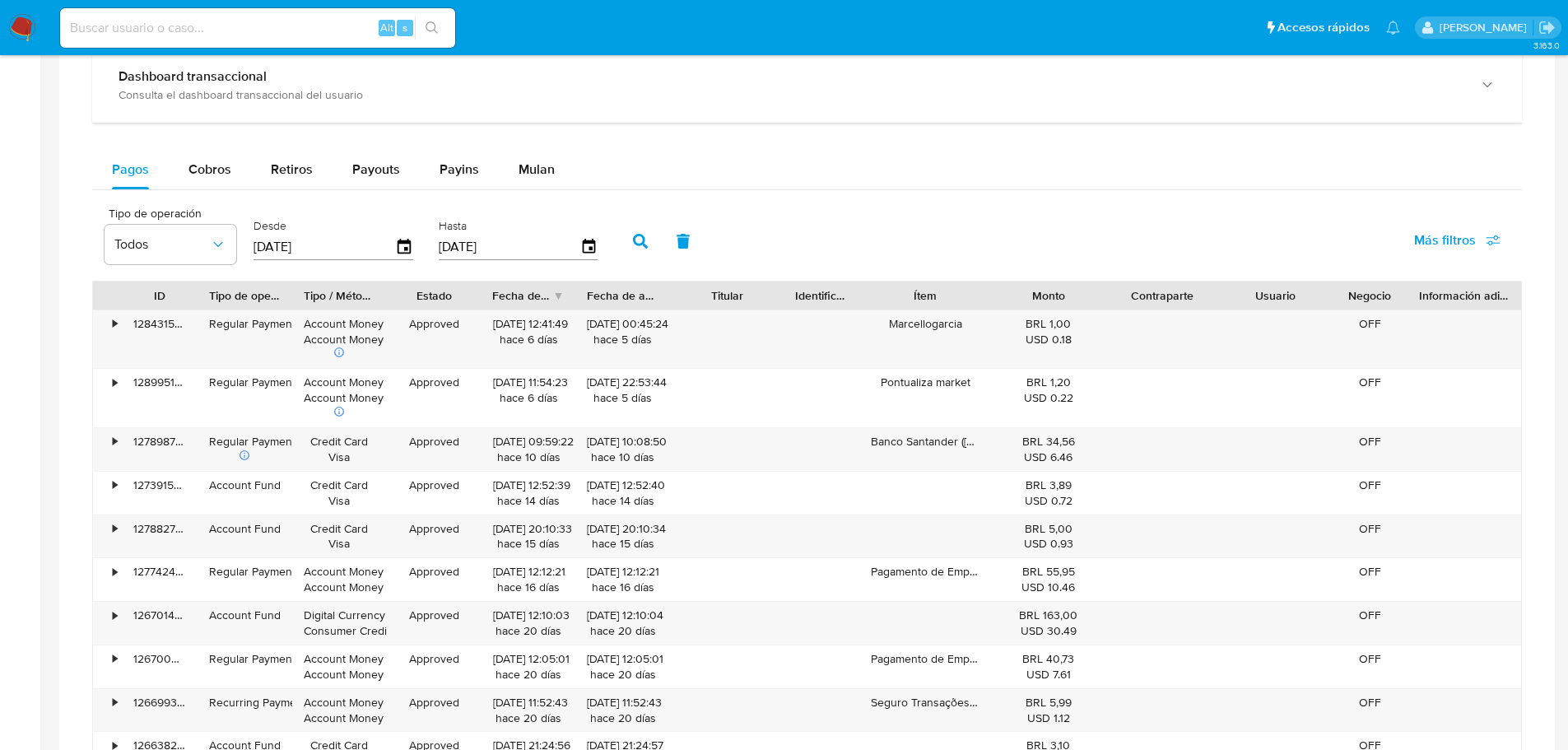
scroll to position [988, 0]
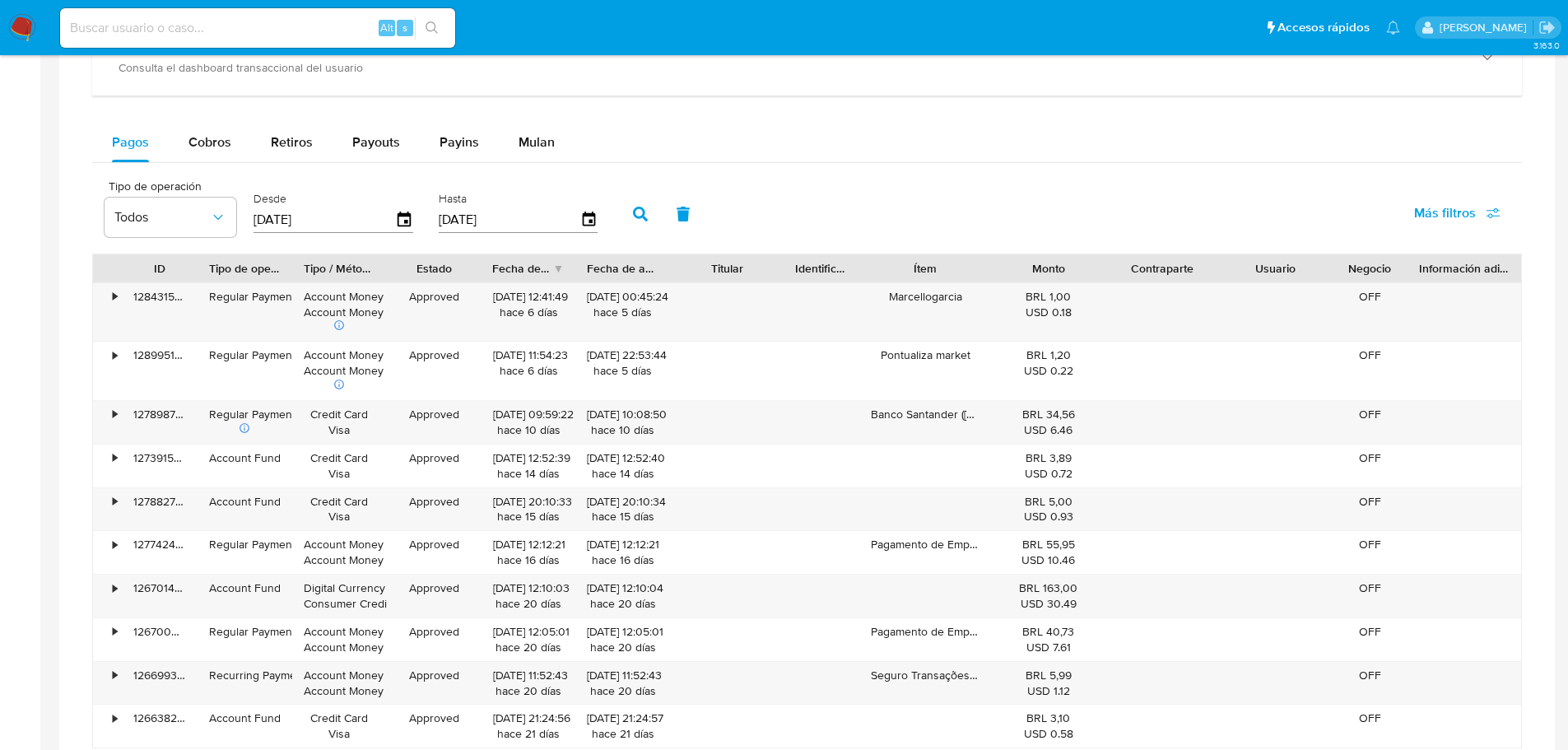
click at [1481, 270] on div "Información adicional" at bounding box center [1464, 268] width 90 height 17
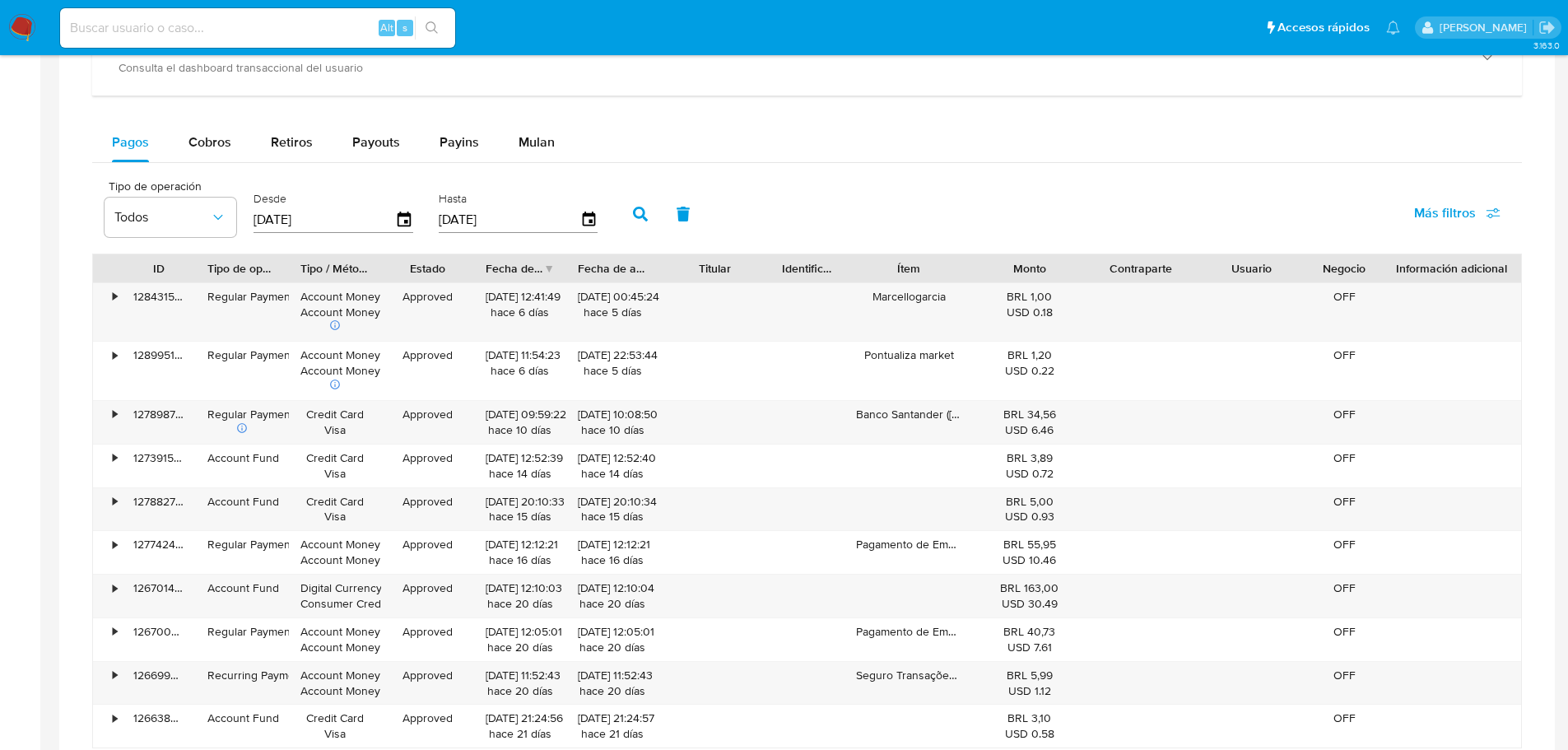
drag, startPoint x: 1506, startPoint y: 270, endPoint x: 1533, endPoint y: 271, distance: 27.0
click at [1533, 271] on div "Transaccionalidad Consulta el resumen de los movimientos del usuario Informació…" at bounding box center [807, 339] width 1470 height 936
